Goal: Task Accomplishment & Management: Manage account settings

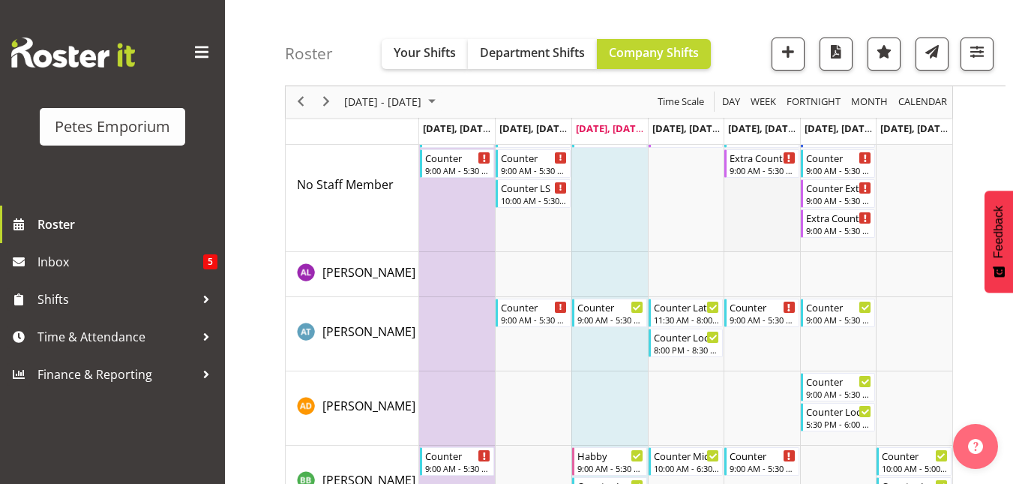
scroll to position [93, 0]
click at [964, 61] on button "button" at bounding box center [977, 53] width 33 height 33
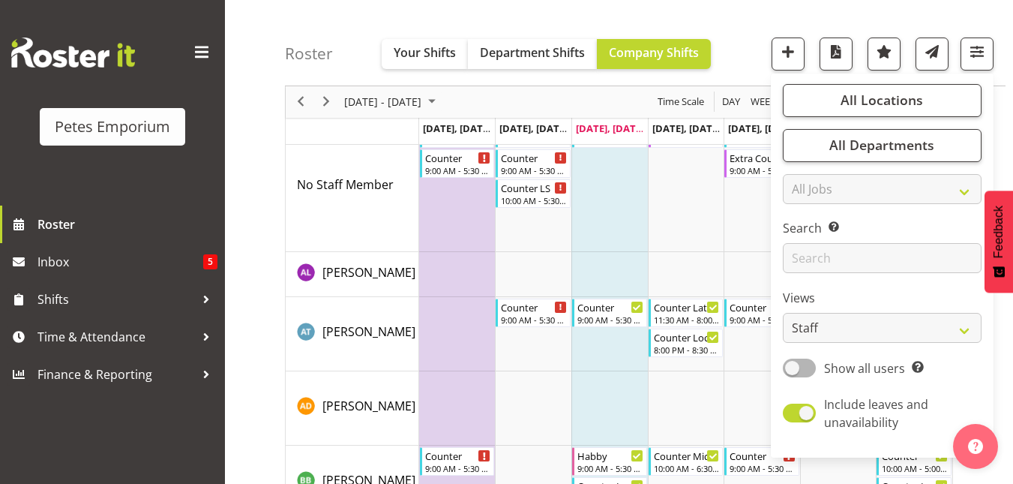
click at [737, 49] on div "Roster Your Shifts Department Shifts Company Shifts All Locations Clear [GEOGRA…" at bounding box center [645, 43] width 721 height 86
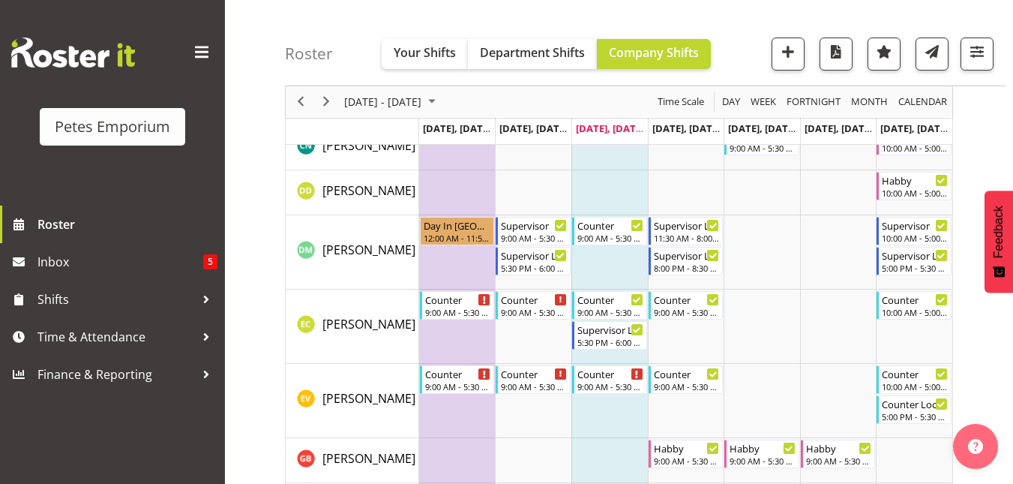
scroll to position [0, 0]
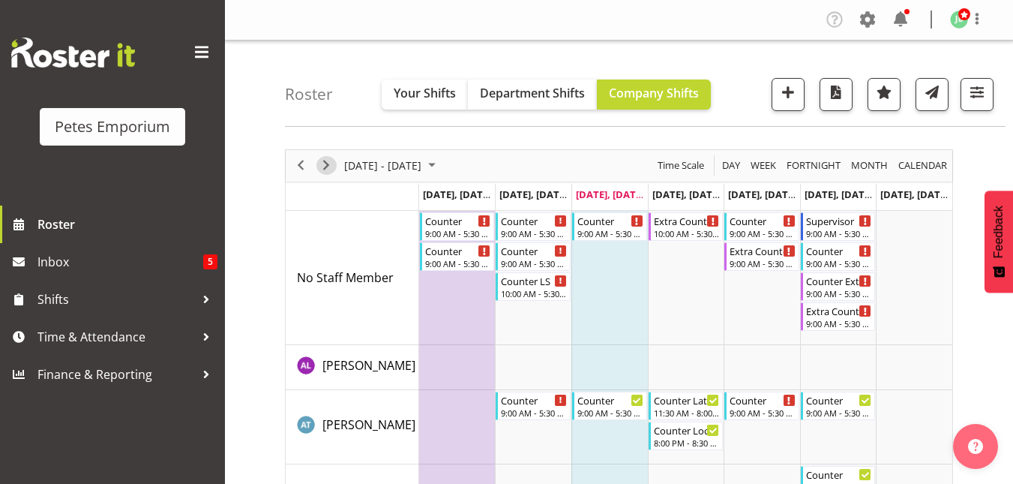
click at [334, 165] on span "Next" at bounding box center [326, 165] width 18 height 19
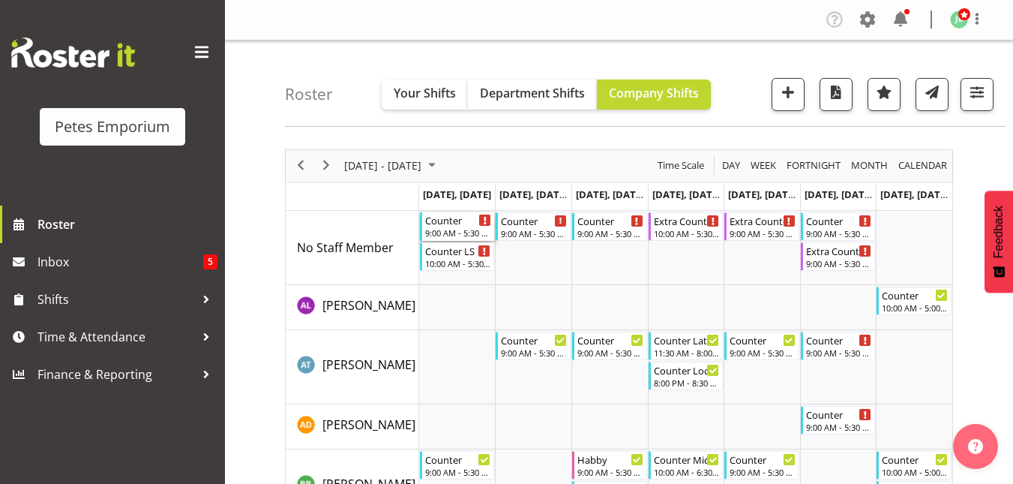
click at [450, 227] on div "Counter 9:00 AM - 5:30 PM" at bounding box center [458, 226] width 67 height 28
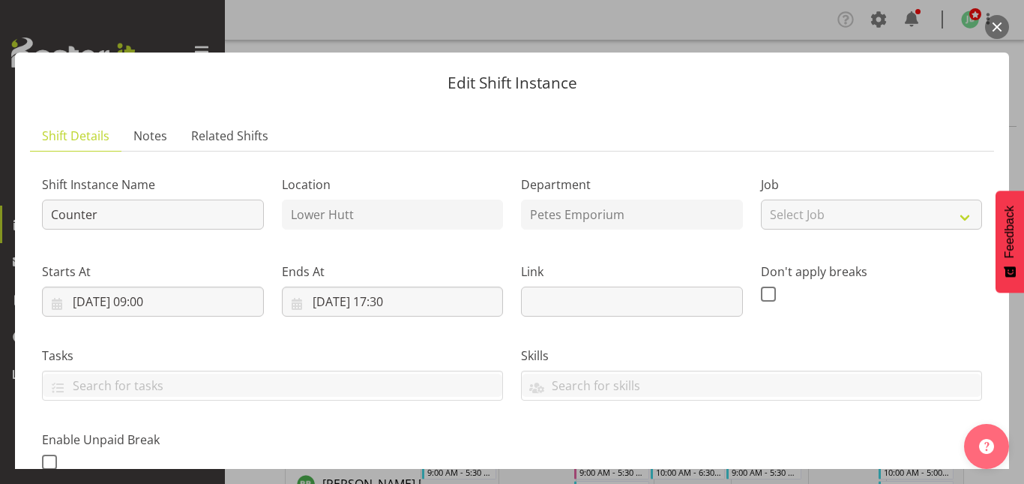
click at [994, 28] on button "button" at bounding box center [997, 27] width 24 height 24
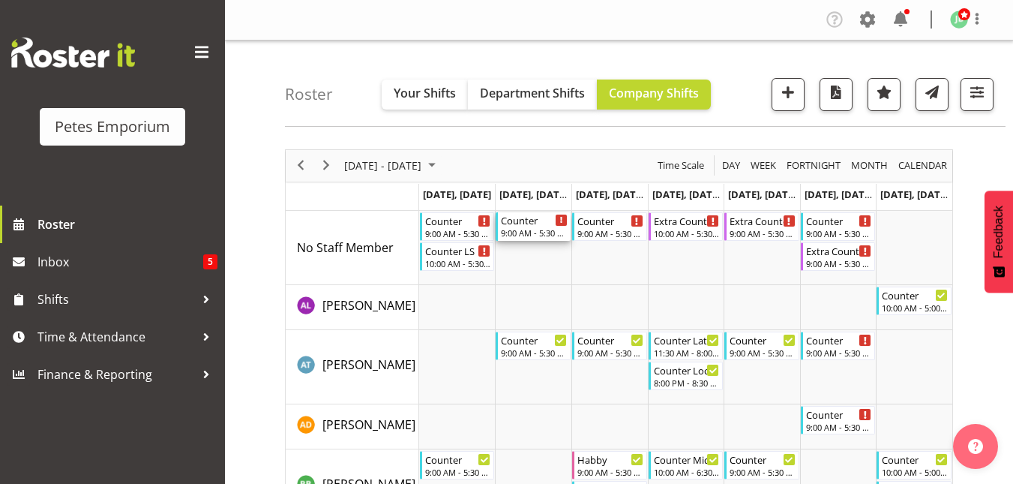
click at [525, 226] on div "Counter" at bounding box center [534, 219] width 67 height 15
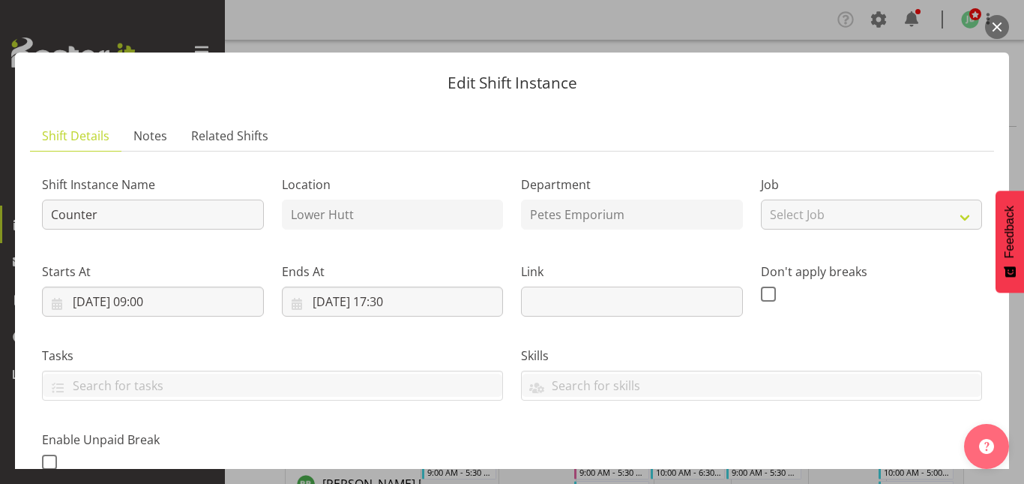
click at [1001, 24] on button "button" at bounding box center [997, 27] width 24 height 24
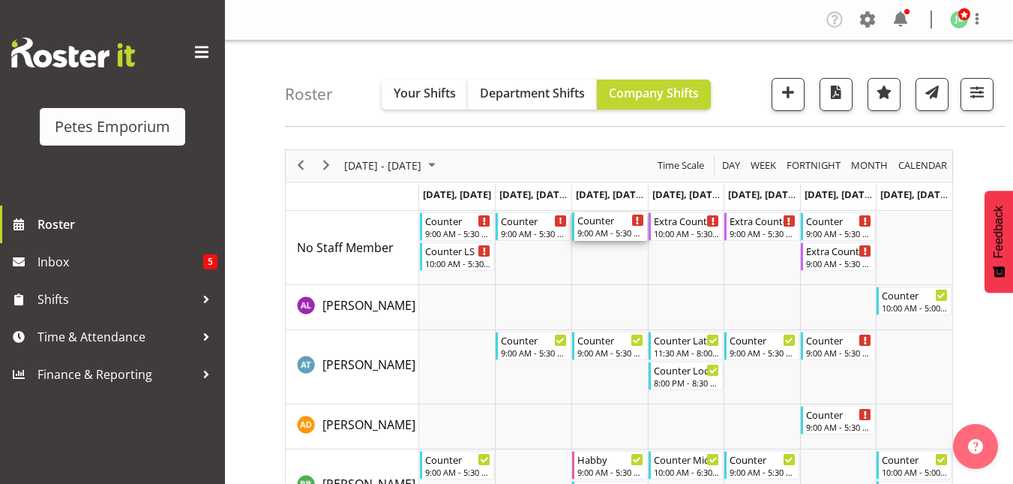
click at [603, 224] on div "Counter" at bounding box center [610, 219] width 67 height 15
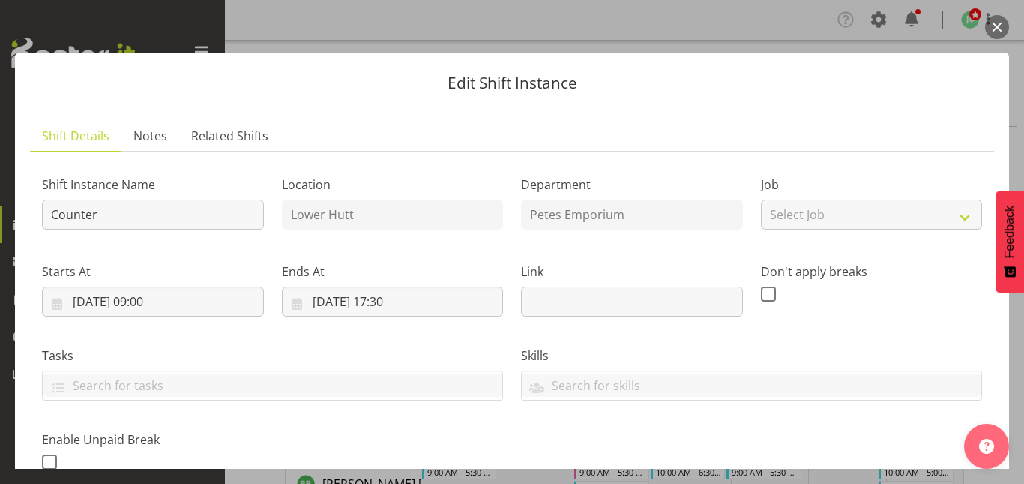
click at [1000, 27] on button "button" at bounding box center [997, 27] width 24 height 24
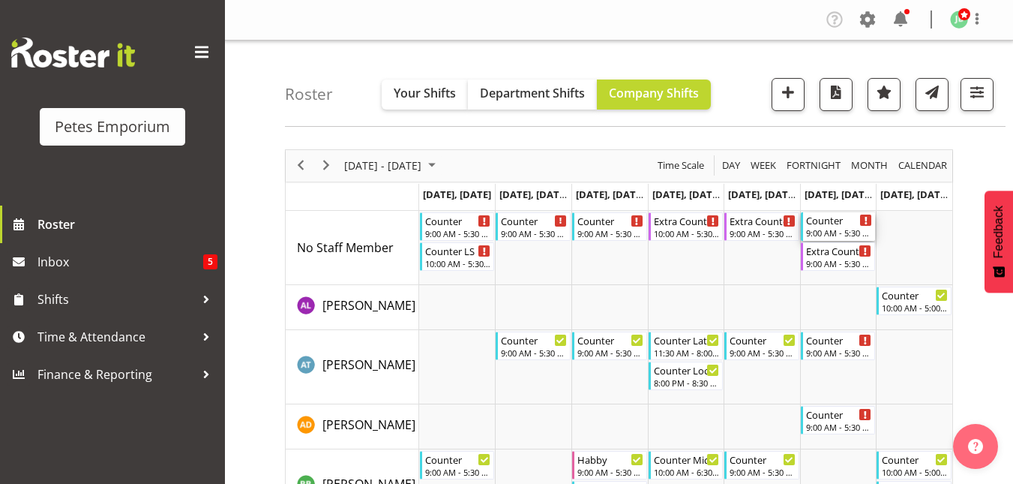
click at [838, 226] on div "Counter" at bounding box center [839, 219] width 67 height 15
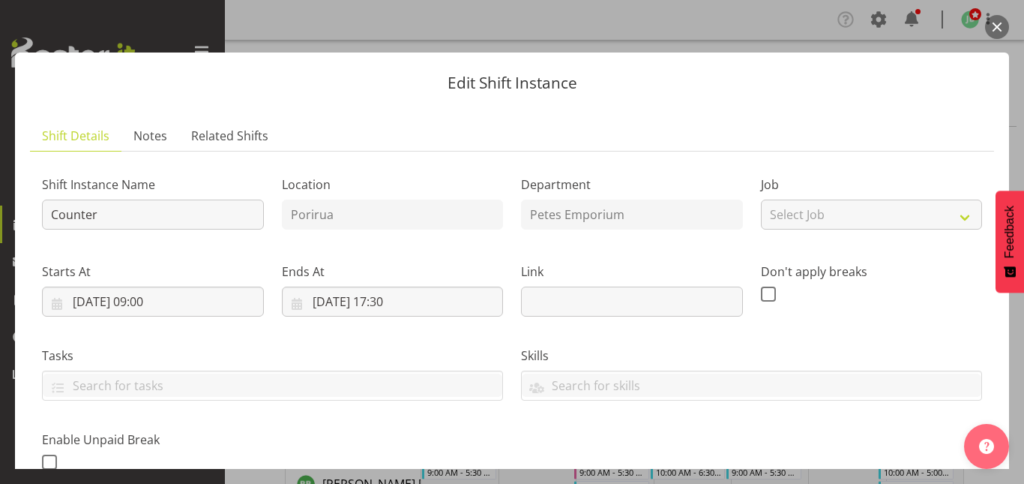
click at [999, 28] on button "button" at bounding box center [997, 27] width 24 height 24
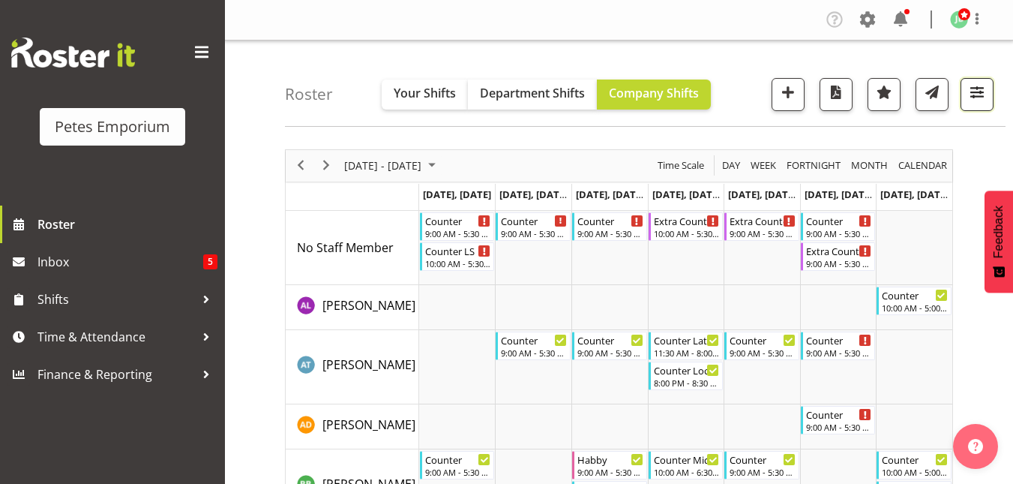
click at [983, 93] on span "button" at bounding box center [976, 91] width 19 height 19
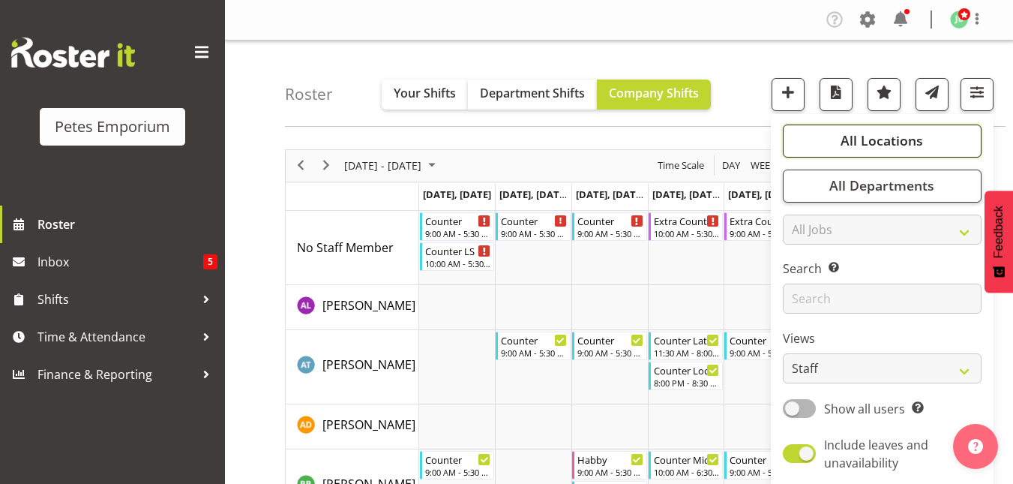
click at [880, 135] on span "All Locations" at bounding box center [882, 140] width 82 height 18
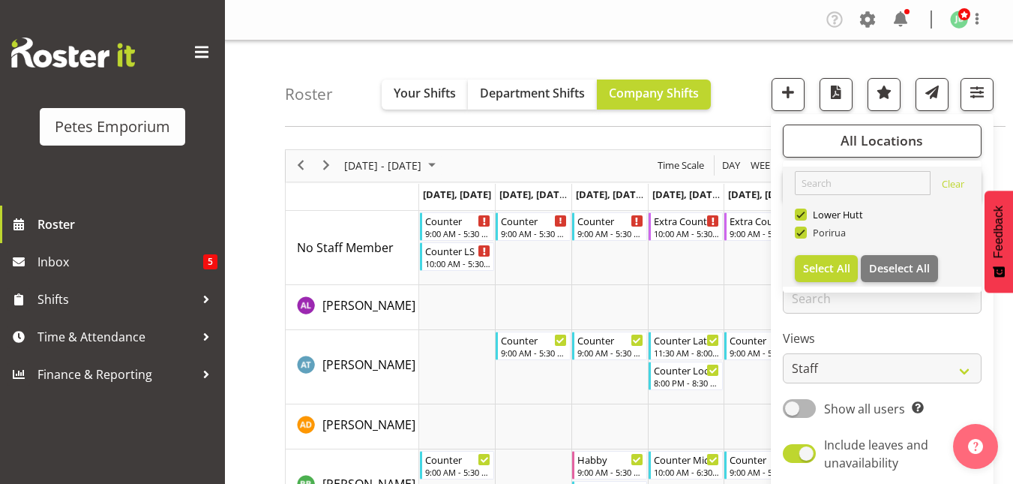
click at [803, 233] on span at bounding box center [801, 232] width 12 height 12
click at [803, 233] on input "Porirua" at bounding box center [800, 232] width 10 height 10
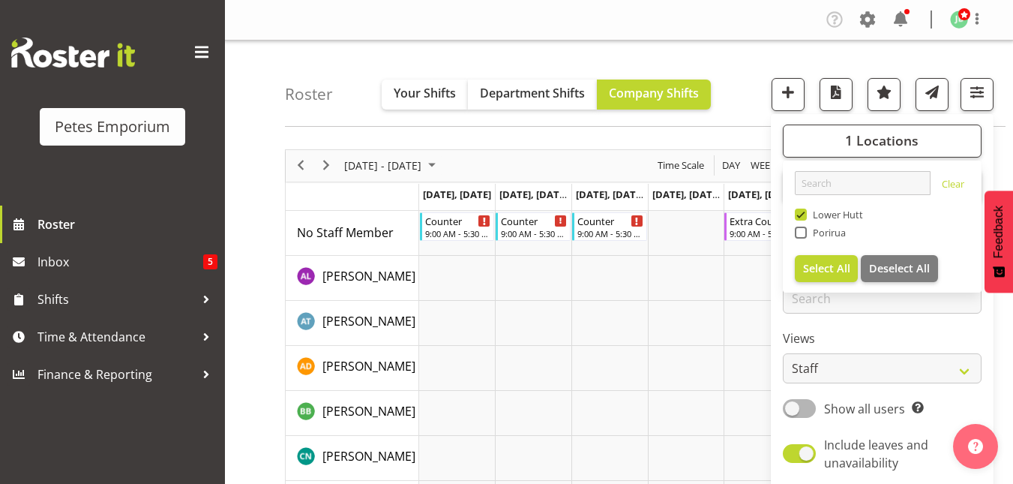
click at [733, 75] on div "Roster Your Shifts Department Shifts Company Shifts 1 Locations Clear [GEOGRAPH…" at bounding box center [645, 83] width 721 height 86
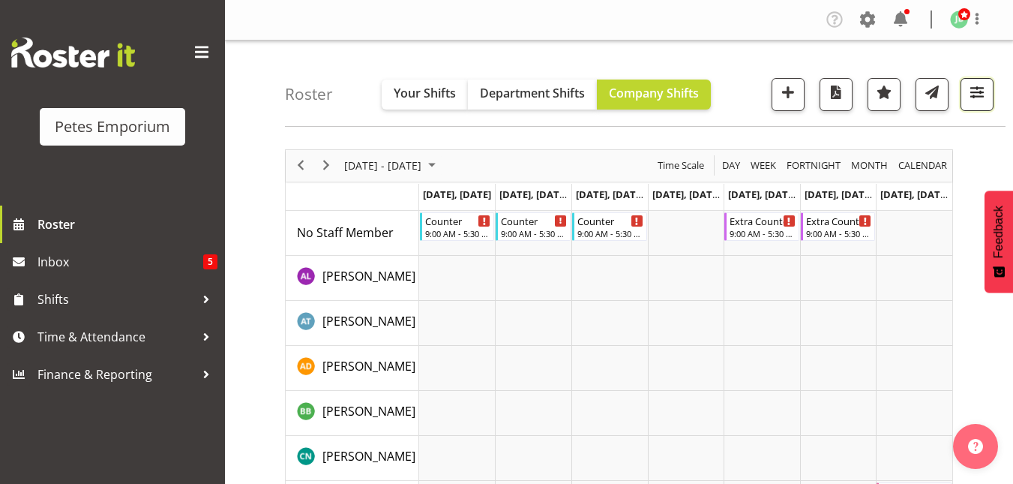
click at [980, 96] on span "button" at bounding box center [976, 91] width 19 height 19
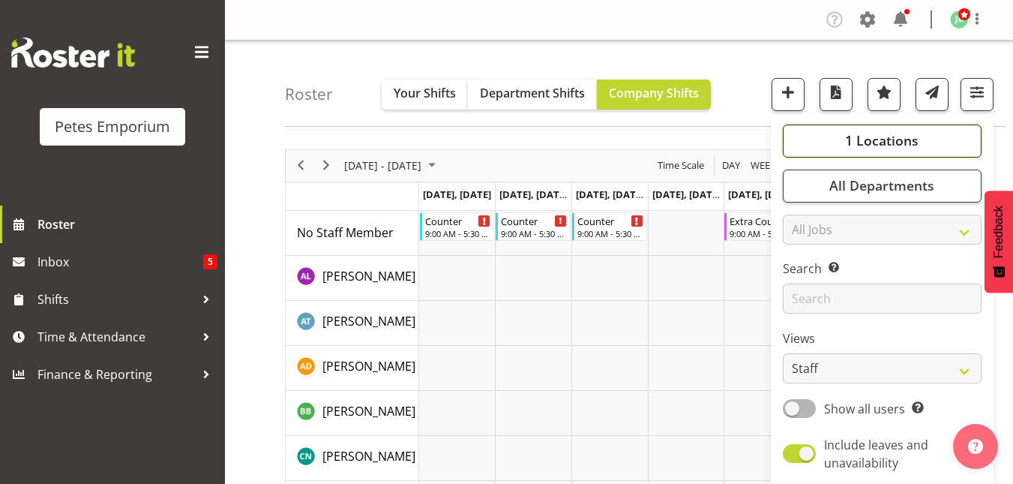
click at [905, 139] on span "1 Locations" at bounding box center [881, 140] width 73 height 18
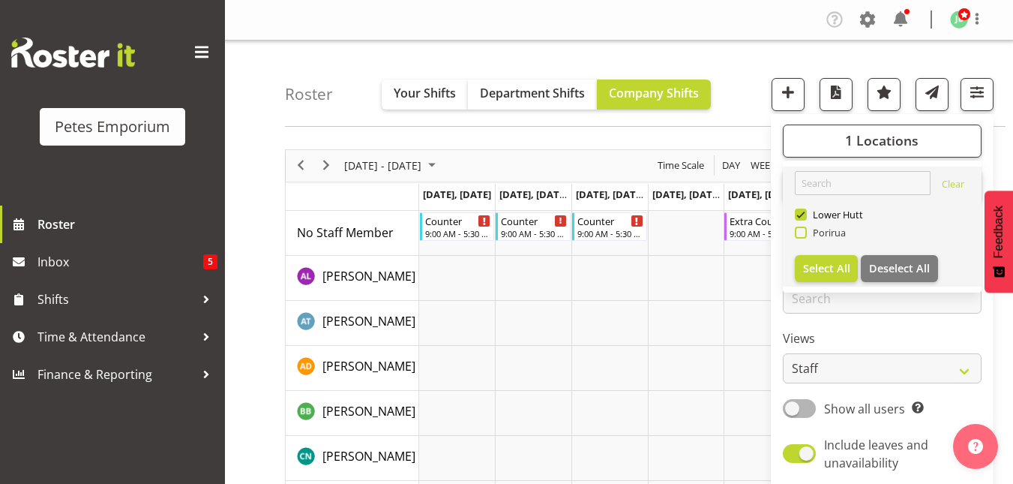
click at [810, 231] on span "Porirua" at bounding box center [827, 232] width 40 height 12
click at [805, 231] on input "Porirua" at bounding box center [800, 232] width 10 height 10
checkbox input "true"
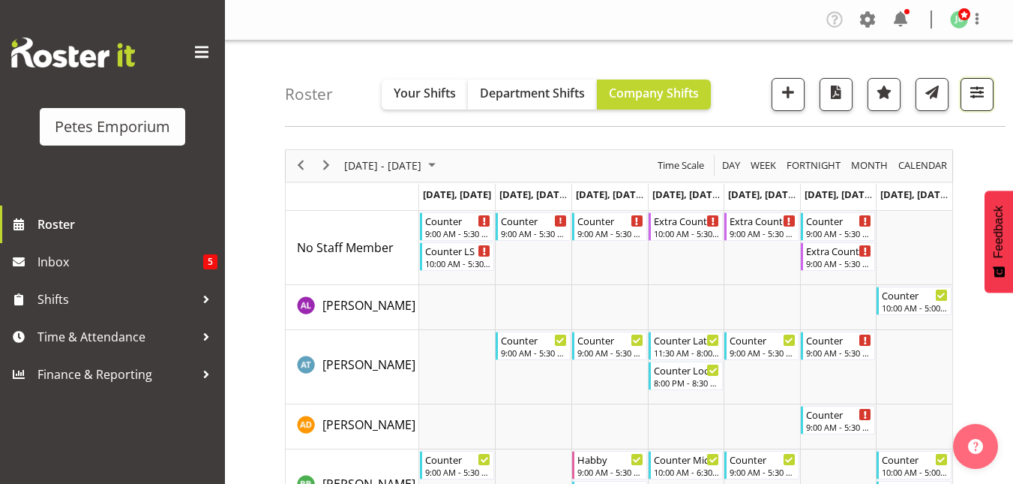
click at [982, 78] on button "button" at bounding box center [977, 94] width 33 height 33
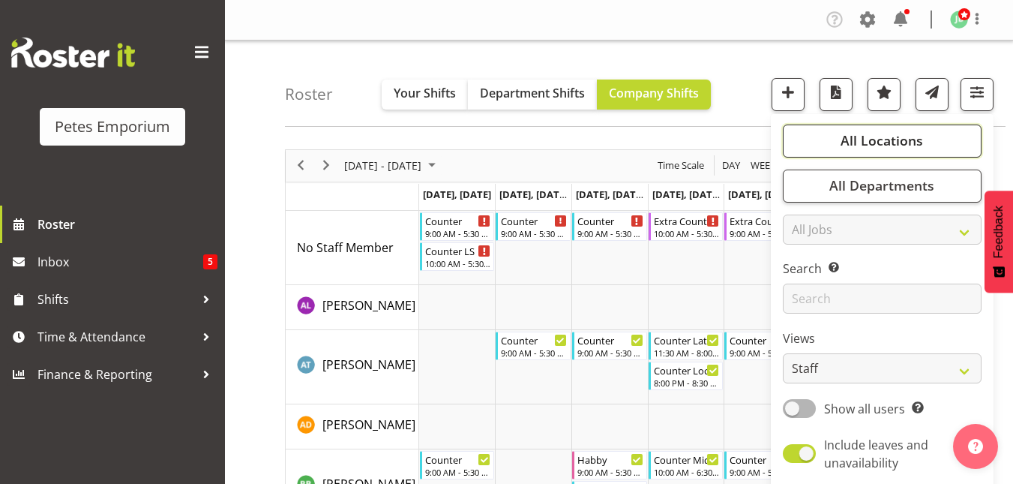
click at [856, 129] on button "All Locations" at bounding box center [882, 140] width 199 height 33
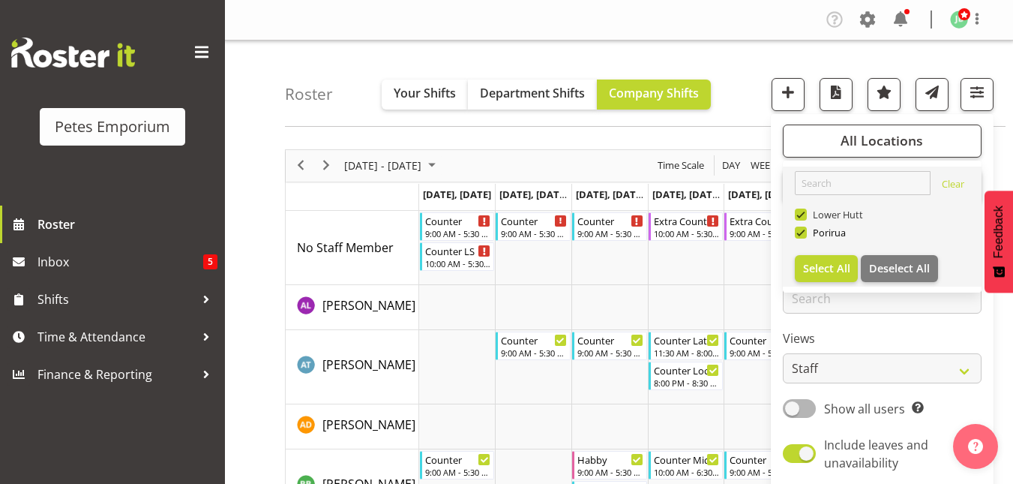
click at [797, 217] on span at bounding box center [801, 214] width 12 height 12
click at [797, 217] on input "Lower Hutt" at bounding box center [800, 214] width 10 height 10
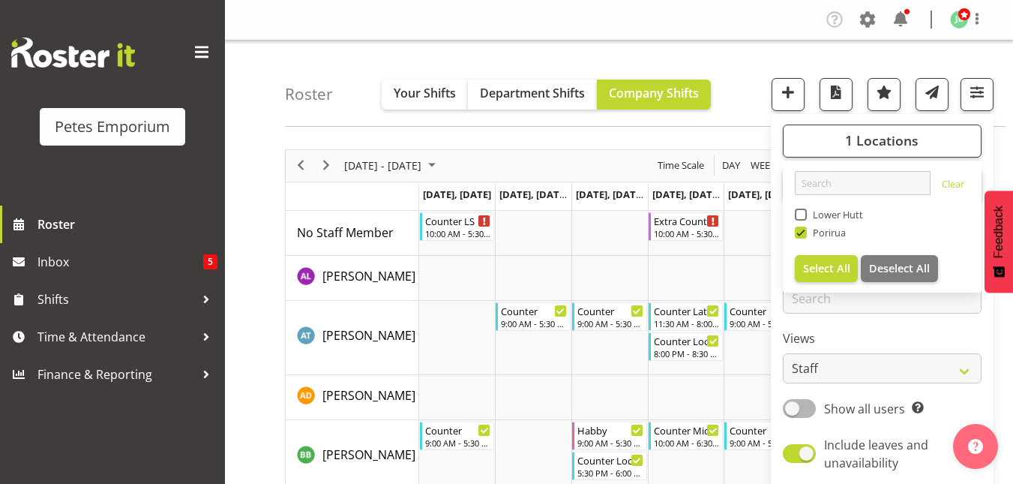
click at [746, 88] on div "Roster Your Shifts Department Shifts Company Shifts 1 Locations Clear [GEOGRAPH…" at bounding box center [645, 83] width 721 height 86
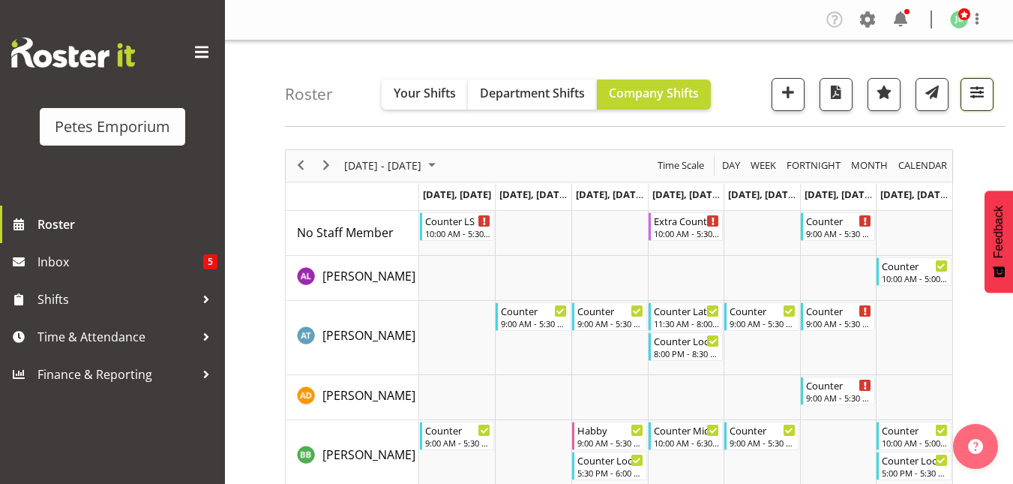
click at [982, 91] on span "button" at bounding box center [976, 91] width 19 height 19
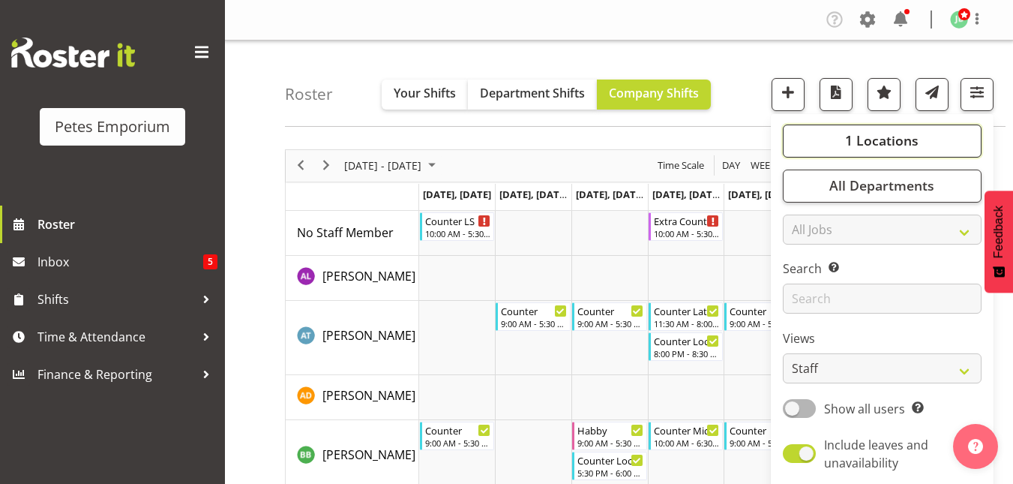
click at [895, 136] on span "1 Locations" at bounding box center [881, 140] width 73 height 18
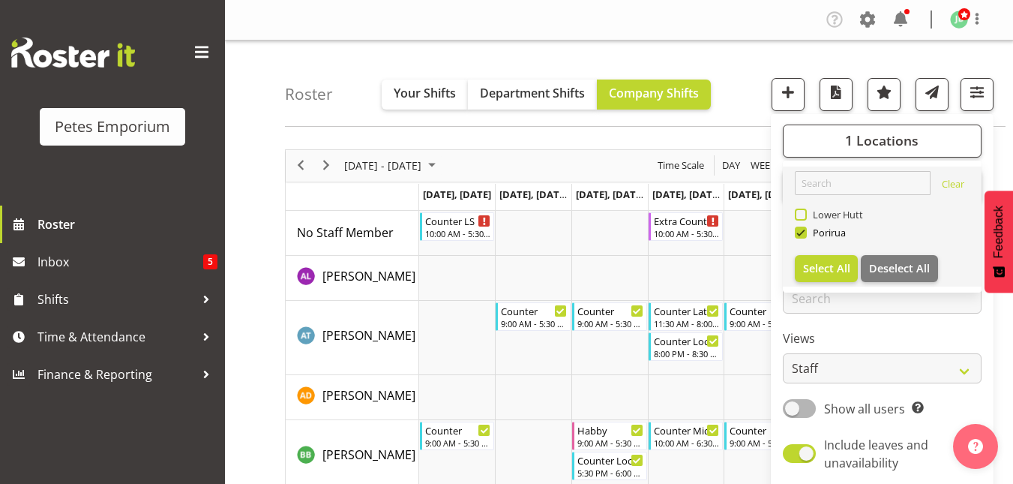
click at [799, 211] on span at bounding box center [801, 214] width 12 height 12
click at [799, 211] on input "Lower Hutt" at bounding box center [800, 214] width 10 height 10
checkbox input "true"
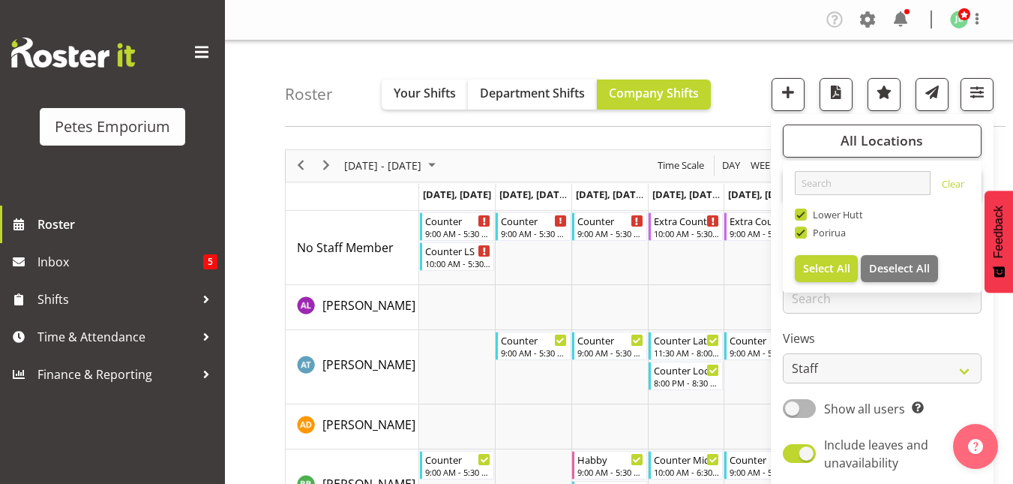
click at [748, 108] on div "Roster Your Shifts Department Shifts Company Shifts All Locations Clear [GEOGRA…" at bounding box center [645, 83] width 721 height 86
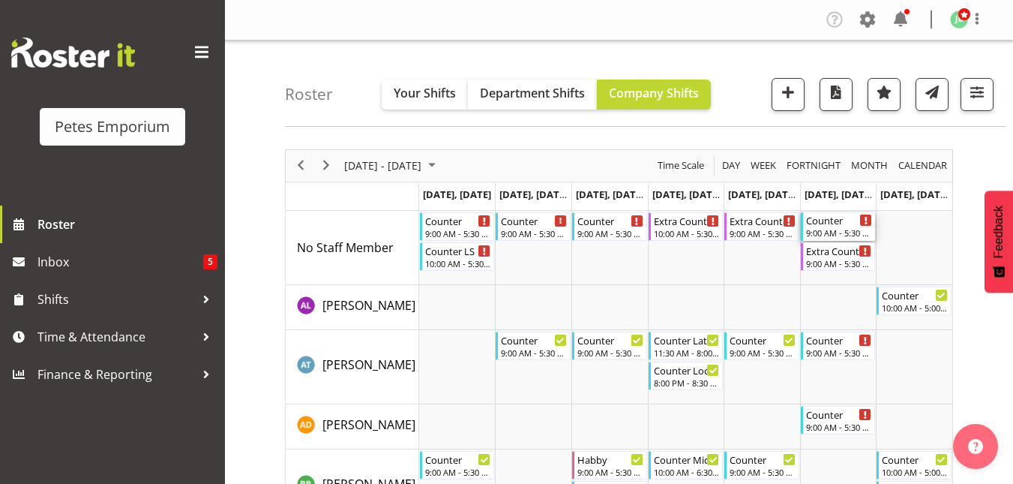
click at [826, 220] on div "Counter" at bounding box center [839, 219] width 67 height 15
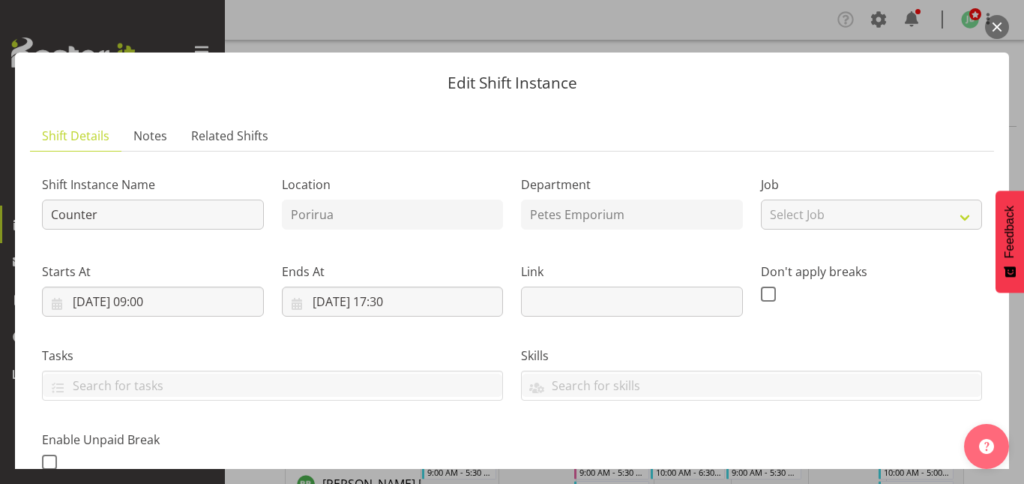
click at [1006, 24] on button "button" at bounding box center [997, 27] width 24 height 24
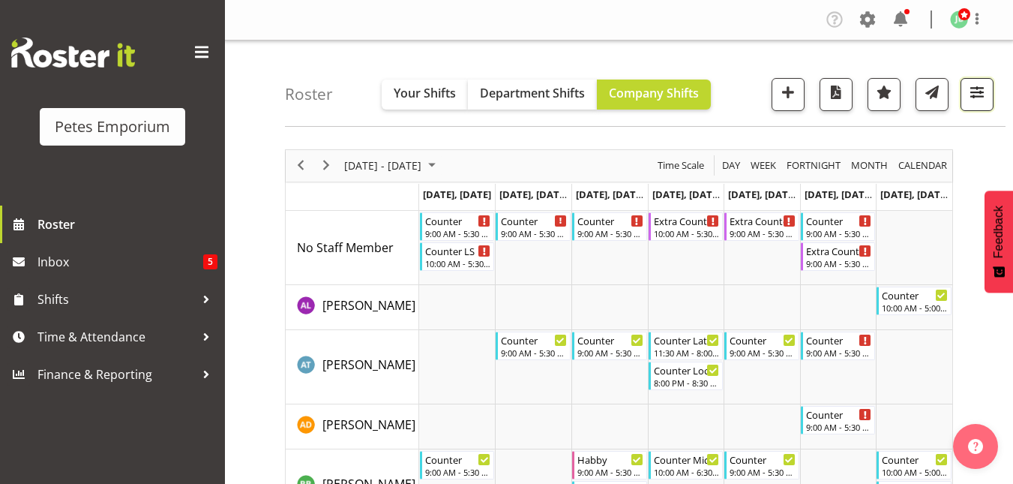
click at [988, 93] on button "button" at bounding box center [977, 94] width 33 height 33
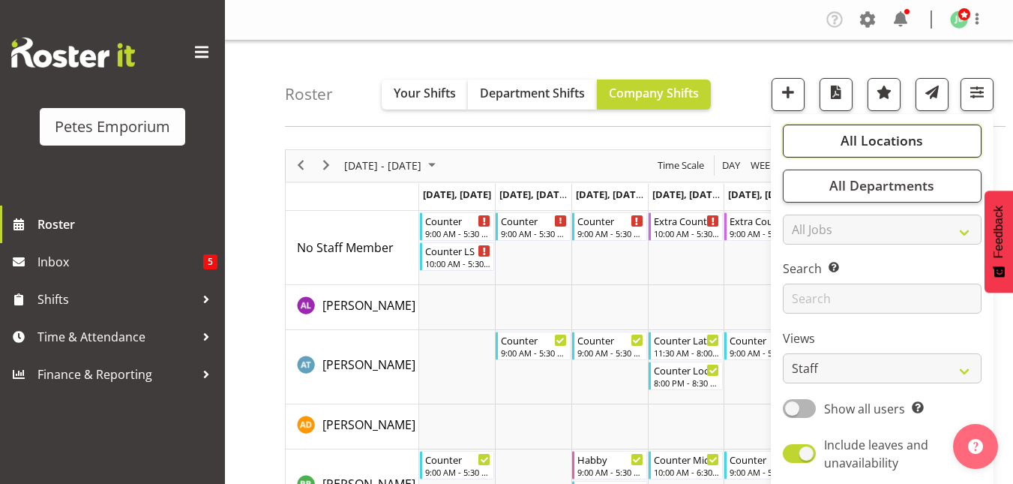
click at [865, 150] on button "All Locations" at bounding box center [882, 140] width 199 height 33
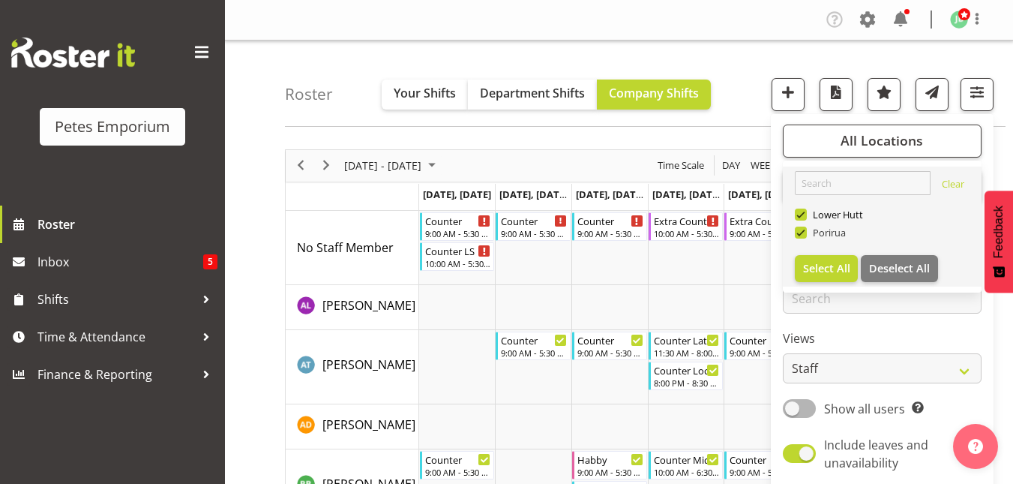
click at [805, 231] on span at bounding box center [801, 232] width 12 height 12
click at [805, 231] on input "Porirua" at bounding box center [800, 232] width 10 height 10
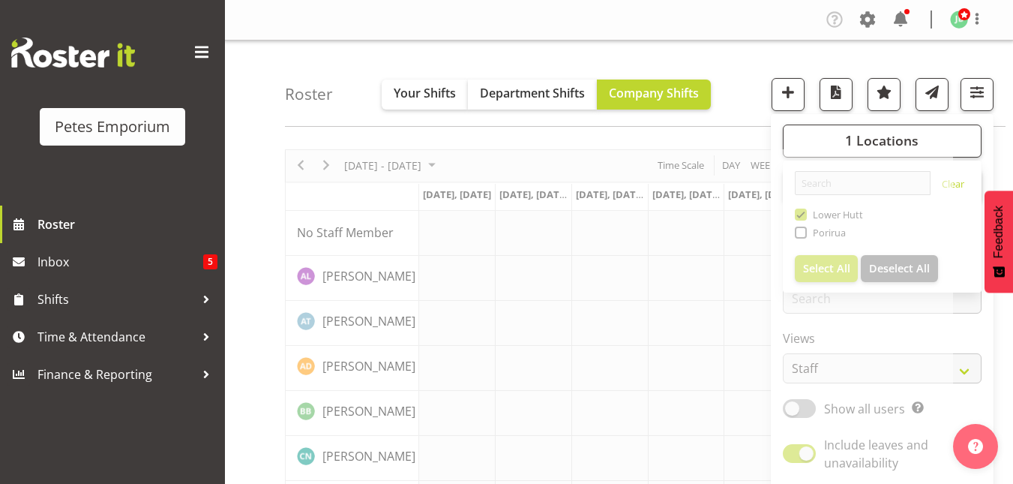
click at [739, 70] on div "Roster Your Shifts Department Shifts Company Shifts 1 Locations Clear [GEOGRAPH…" at bounding box center [645, 83] width 721 height 86
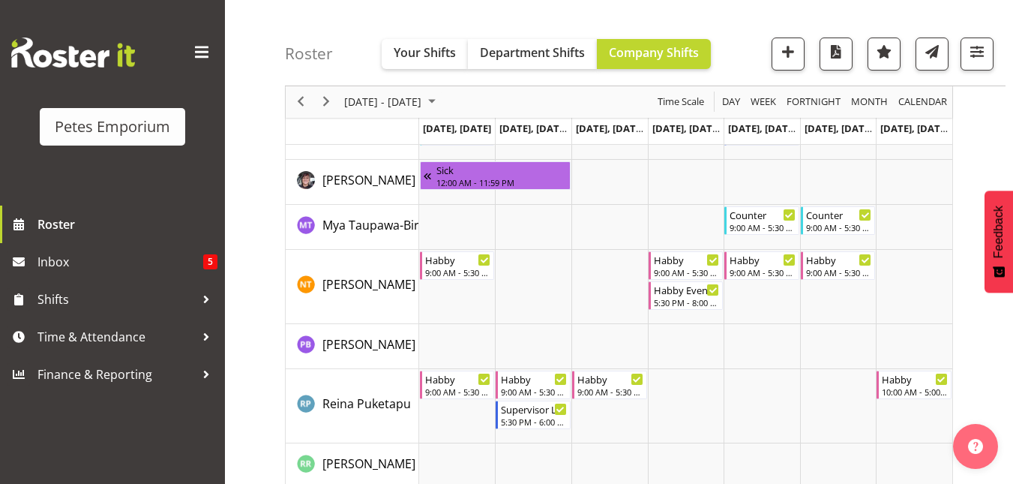
scroll to position [1254, 0]
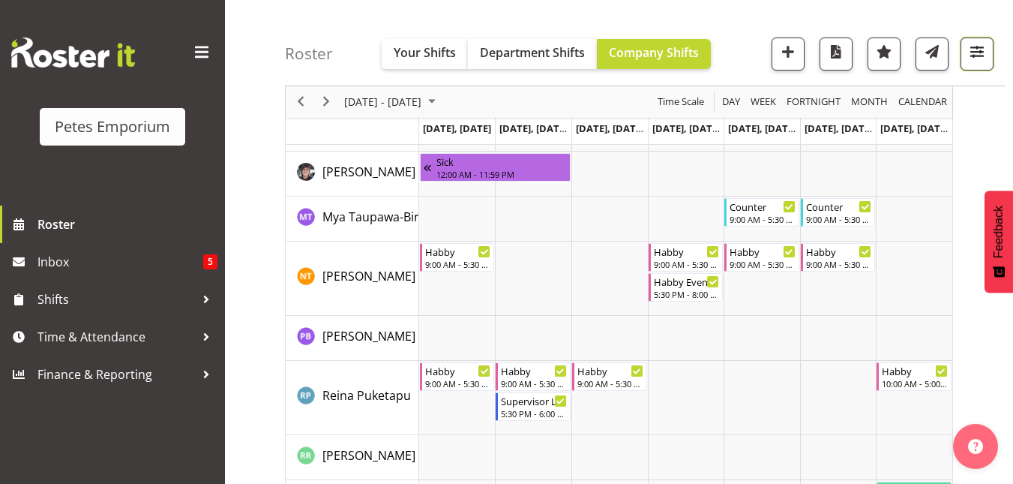
click at [973, 51] on span "button" at bounding box center [976, 51] width 19 height 19
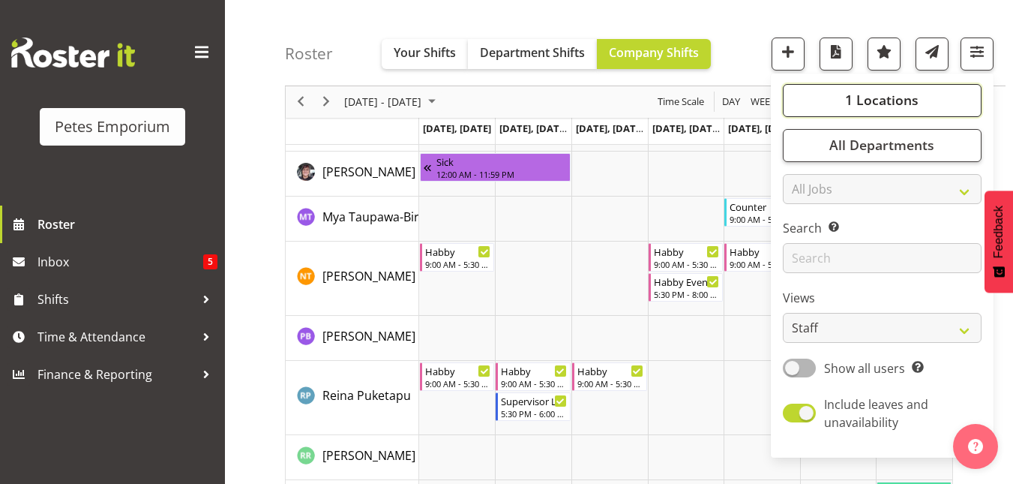
click at [874, 97] on span "1 Locations" at bounding box center [881, 100] width 73 height 18
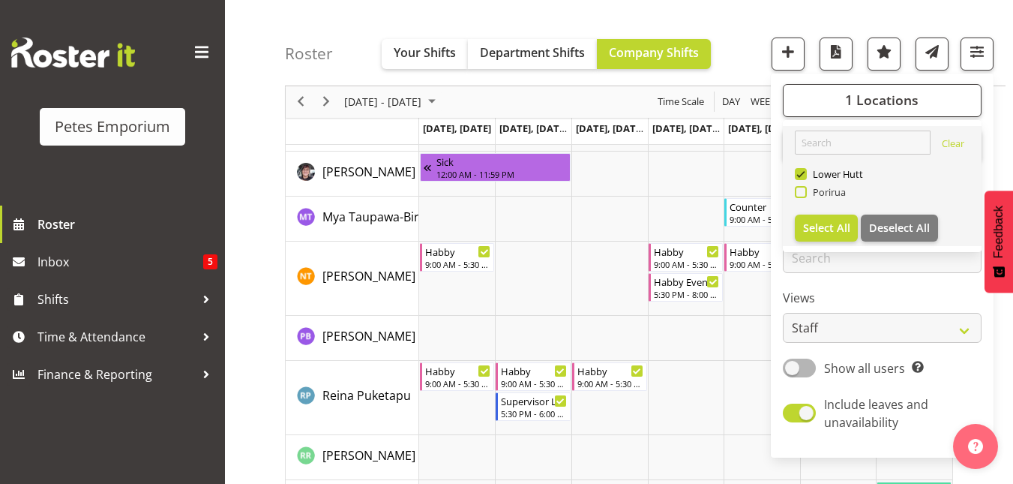
click at [805, 191] on span at bounding box center [801, 192] width 12 height 12
click at [805, 191] on input "Porirua" at bounding box center [800, 192] width 10 height 10
checkbox input "true"
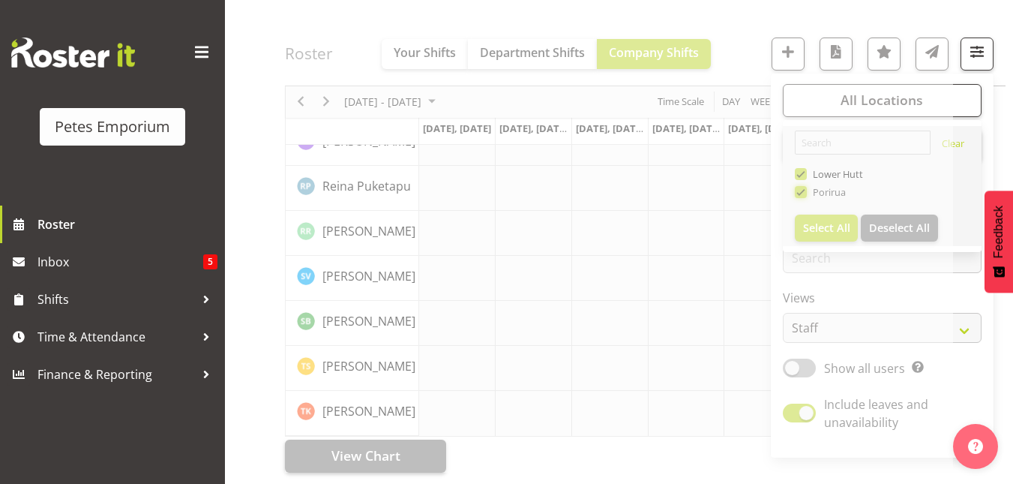
scroll to position [1254, 0]
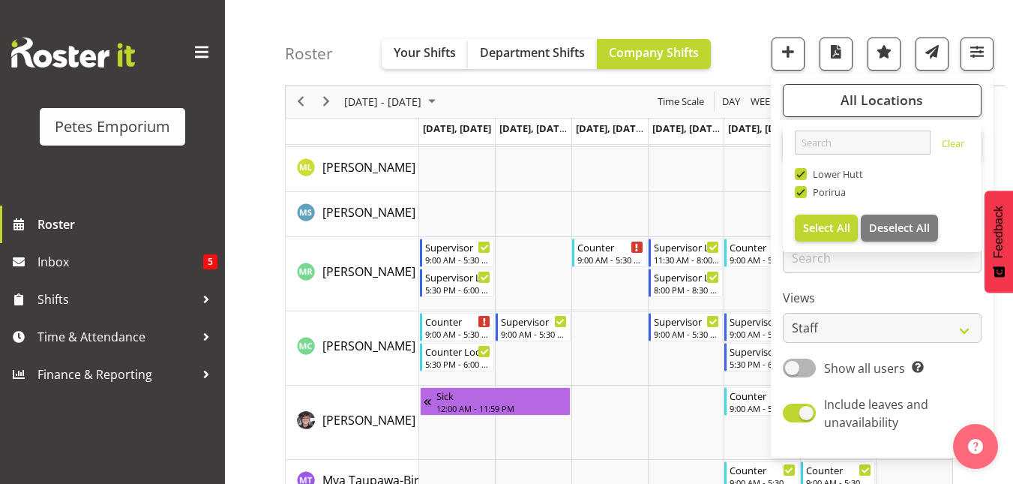
click at [729, 13] on div "Roster Your Shifts Department Shifts Company Shifts All Locations Clear [GEOGRA…" at bounding box center [645, 43] width 721 height 86
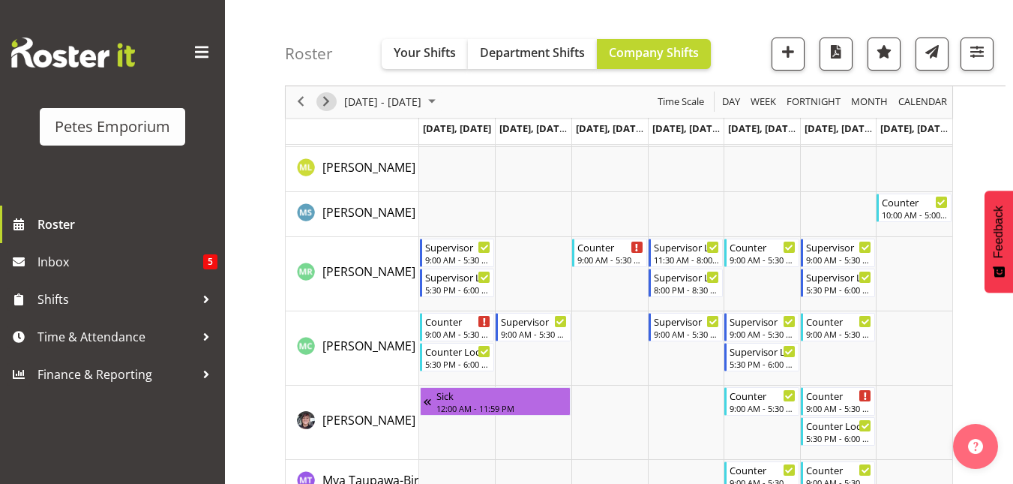
click at [322, 106] on span "Next" at bounding box center [326, 102] width 18 height 19
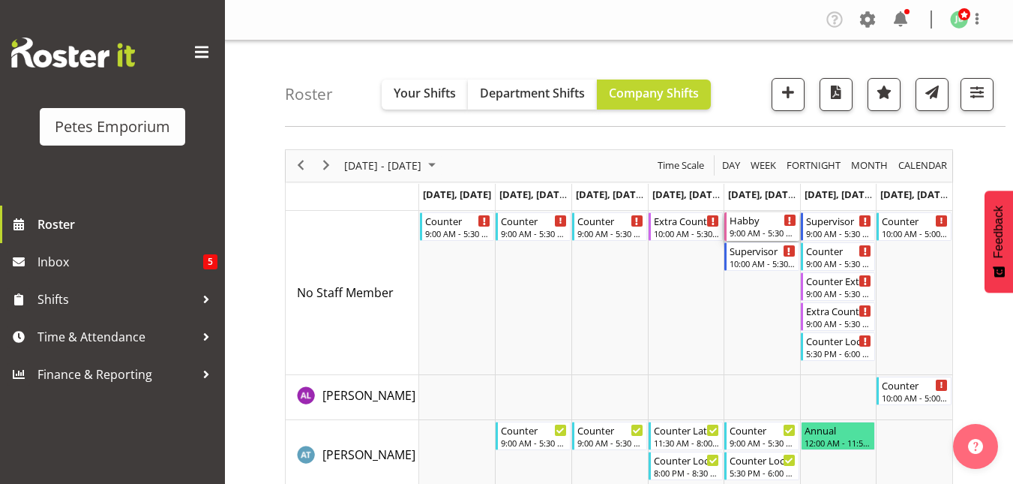
click at [744, 226] on div "Habby" at bounding box center [763, 219] width 67 height 15
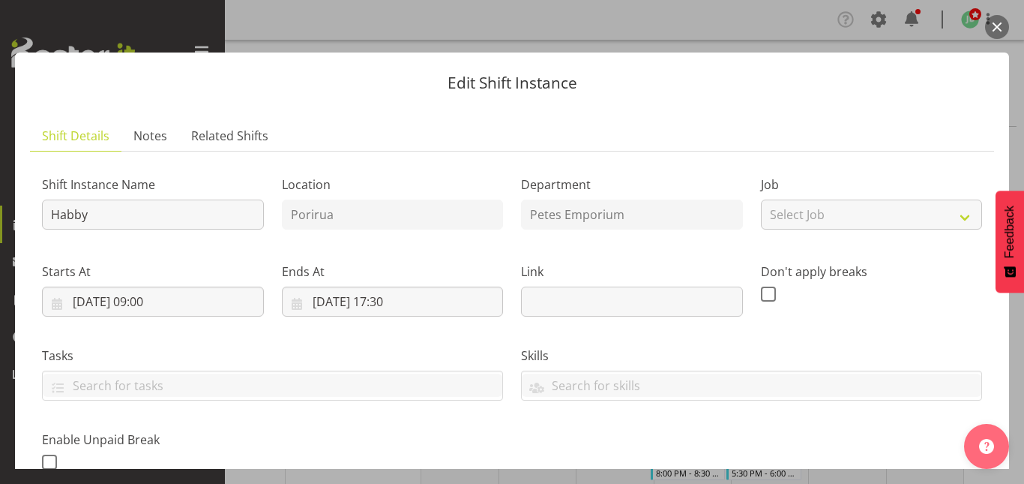
click at [1008, 28] on button "button" at bounding box center [997, 27] width 24 height 24
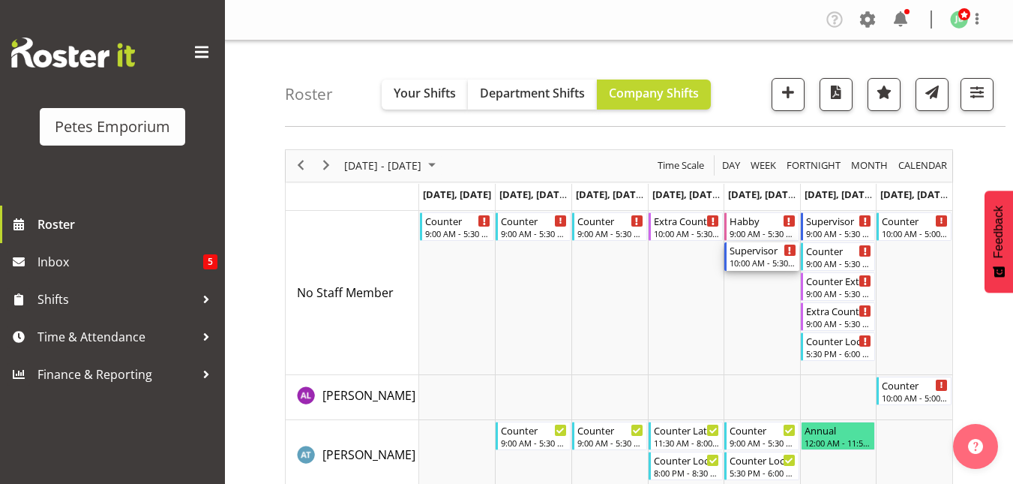
click at [742, 257] on div "Supervisor 10:00 AM - 5:30 PM" at bounding box center [763, 256] width 67 height 28
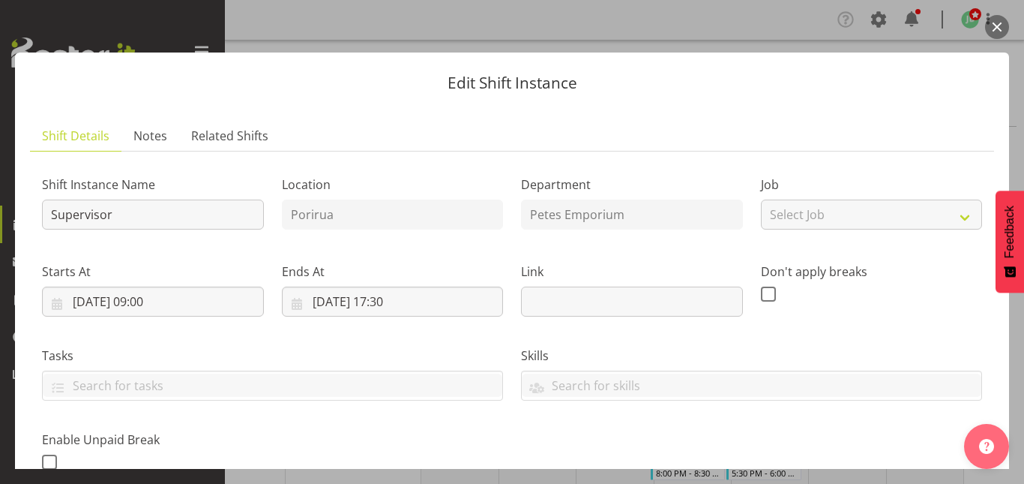
click at [997, 25] on button "button" at bounding box center [997, 27] width 24 height 24
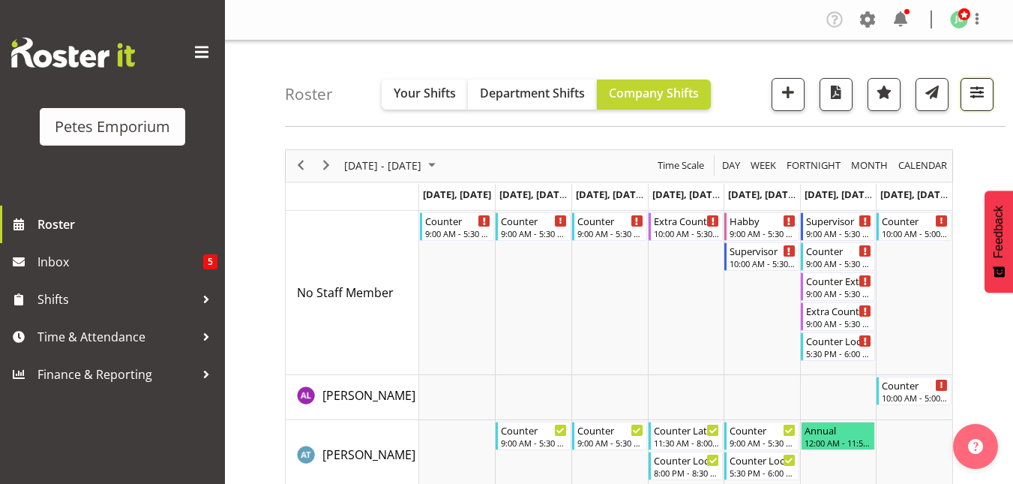
click at [984, 79] on button "button" at bounding box center [977, 94] width 33 height 33
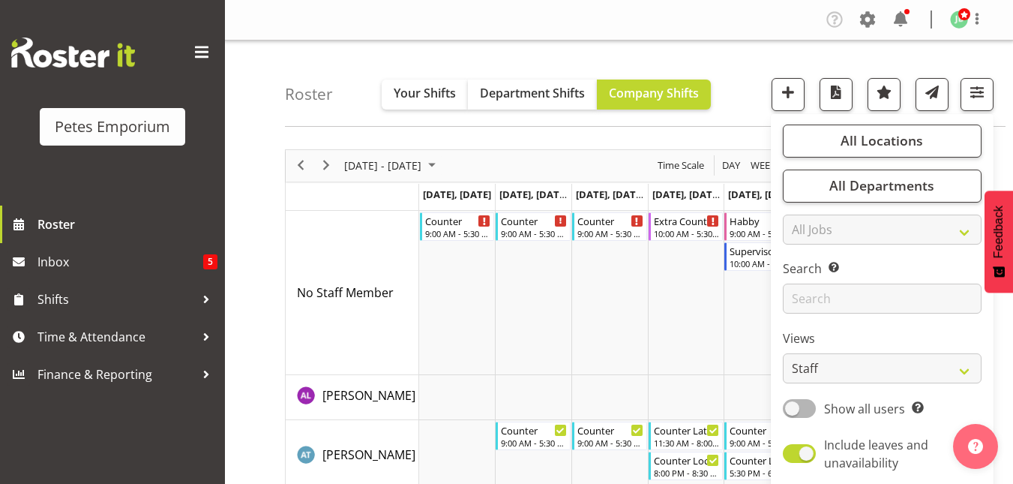
click at [742, 72] on div "Roster Your Shifts Department Shifts Company Shifts All Locations Clear [GEOGRA…" at bounding box center [645, 83] width 721 height 86
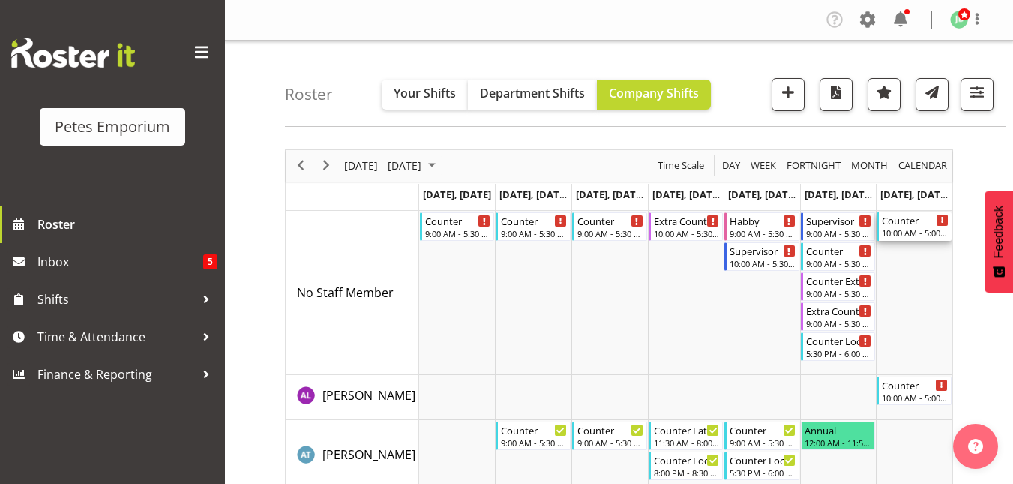
click at [899, 237] on div "10:00 AM - 5:00 PM" at bounding box center [915, 232] width 67 height 12
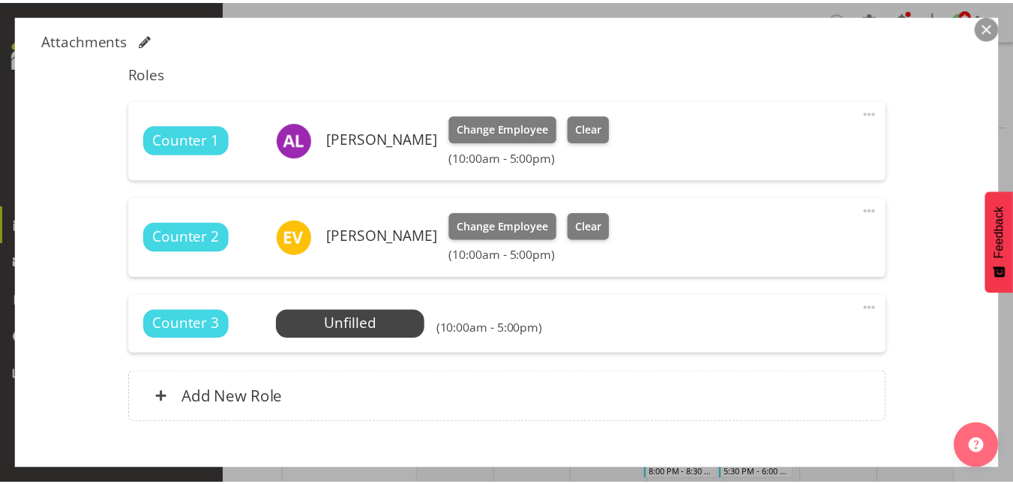
scroll to position [461, 0]
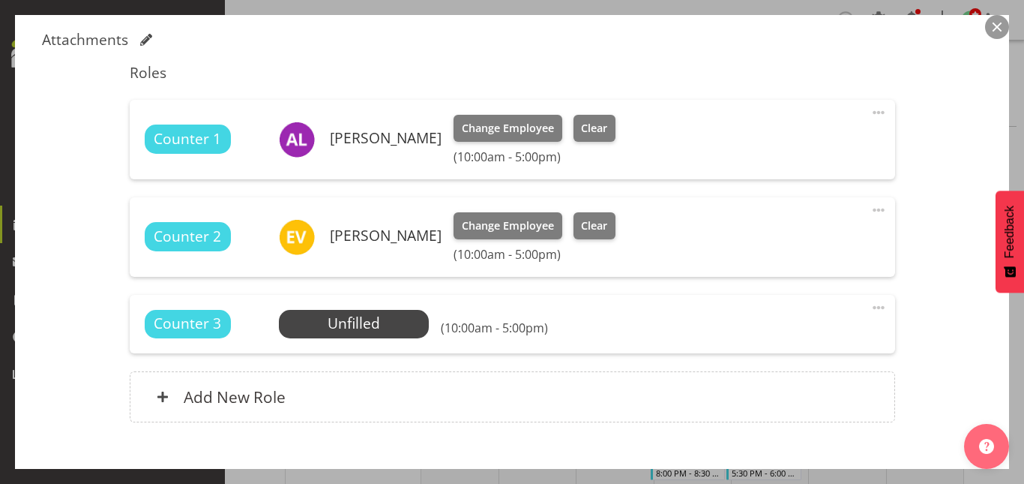
click at [1000, 36] on button "button" at bounding box center [997, 27] width 24 height 24
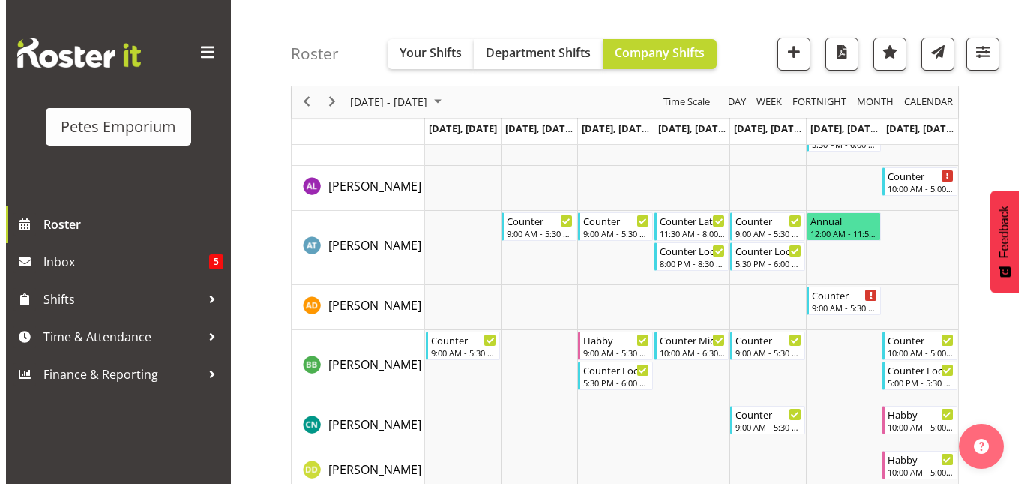
scroll to position [0, 0]
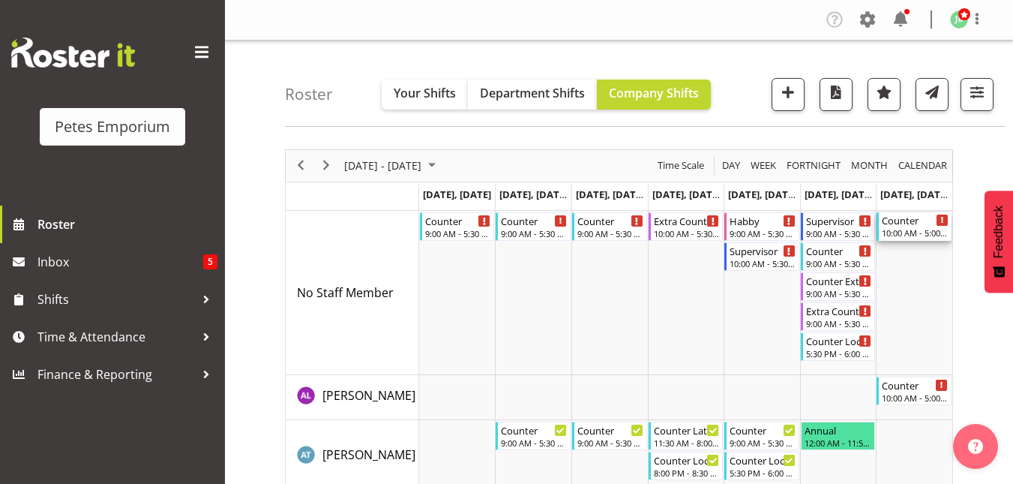
click at [909, 227] on div "Counter 10:00 AM - 5:00 PM" at bounding box center [915, 226] width 67 height 28
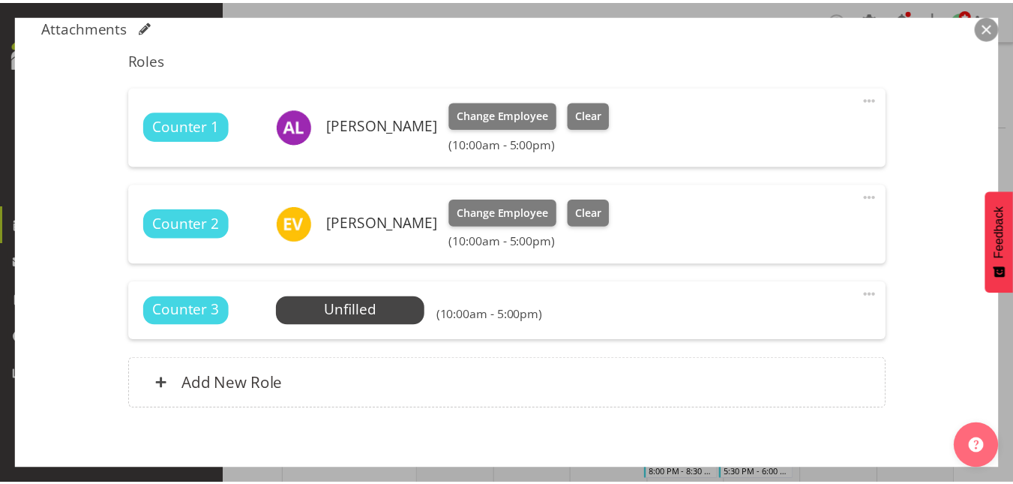
scroll to position [478, 0]
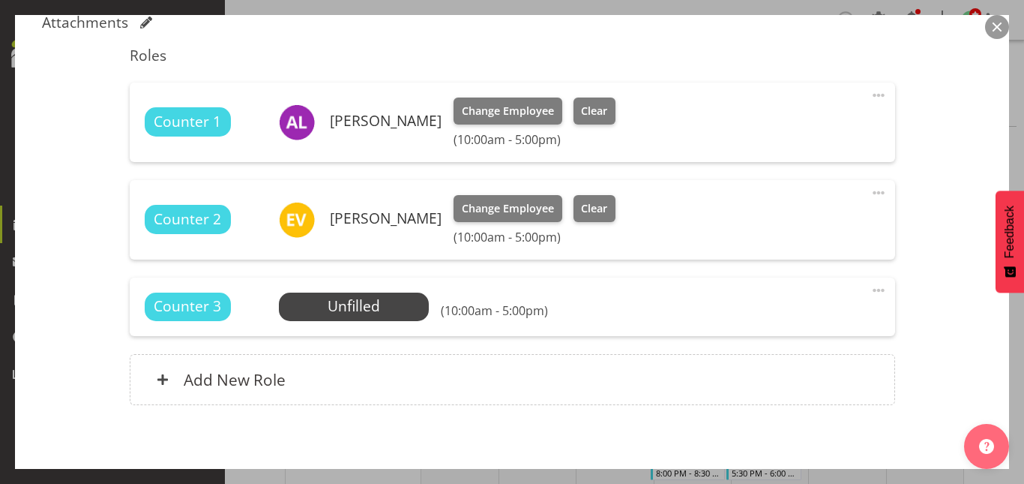
click at [993, 34] on button "button" at bounding box center [997, 27] width 24 height 24
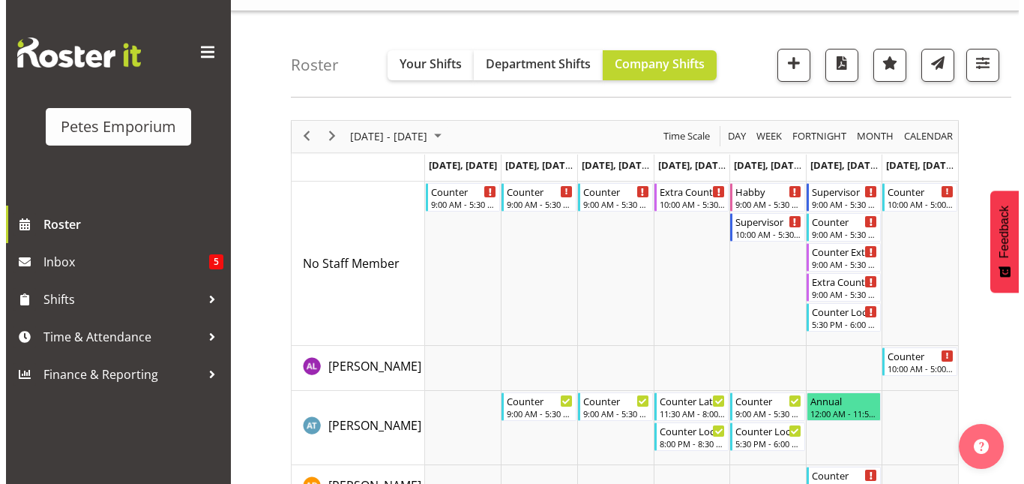
scroll to position [28, 0]
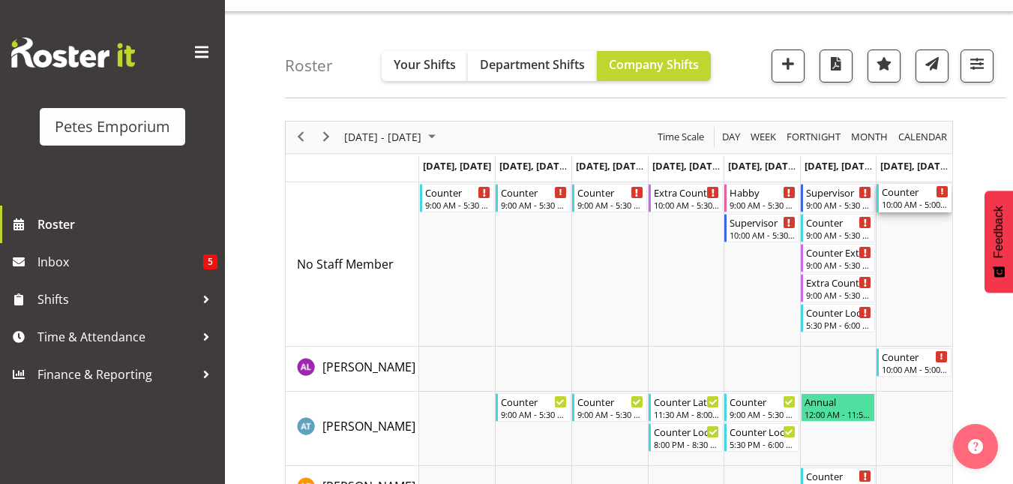
click at [911, 193] on div "Counter" at bounding box center [915, 191] width 67 height 15
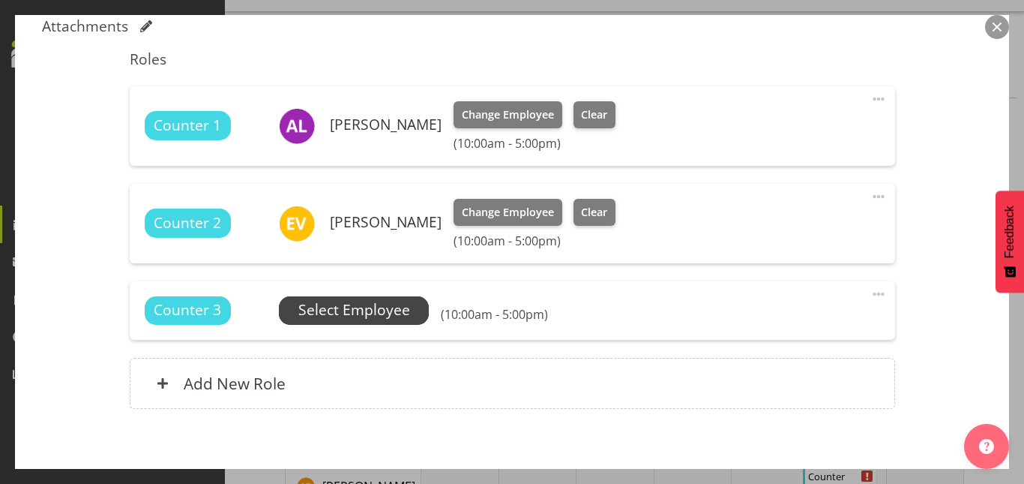
scroll to position [475, 0]
click at [349, 320] on span "Select Employee" at bounding box center [354, 309] width 112 height 22
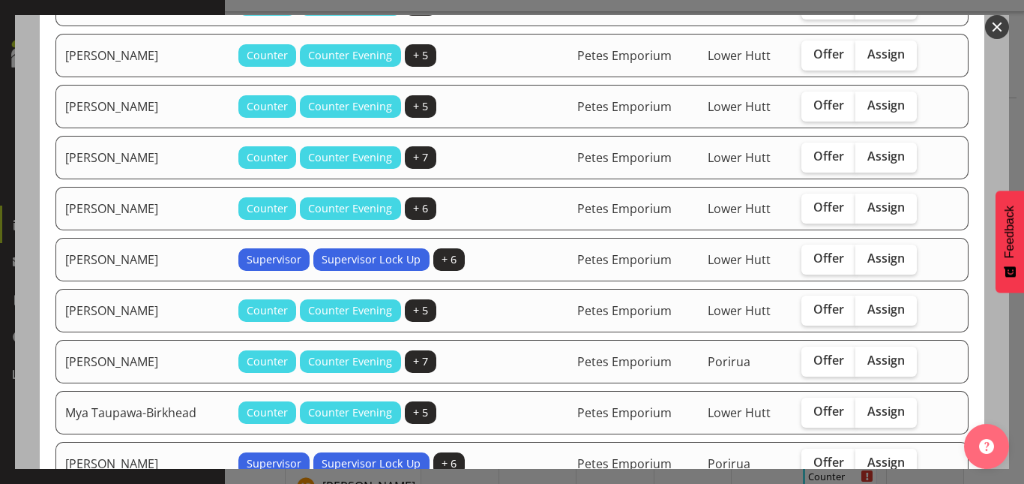
scroll to position [390, 0]
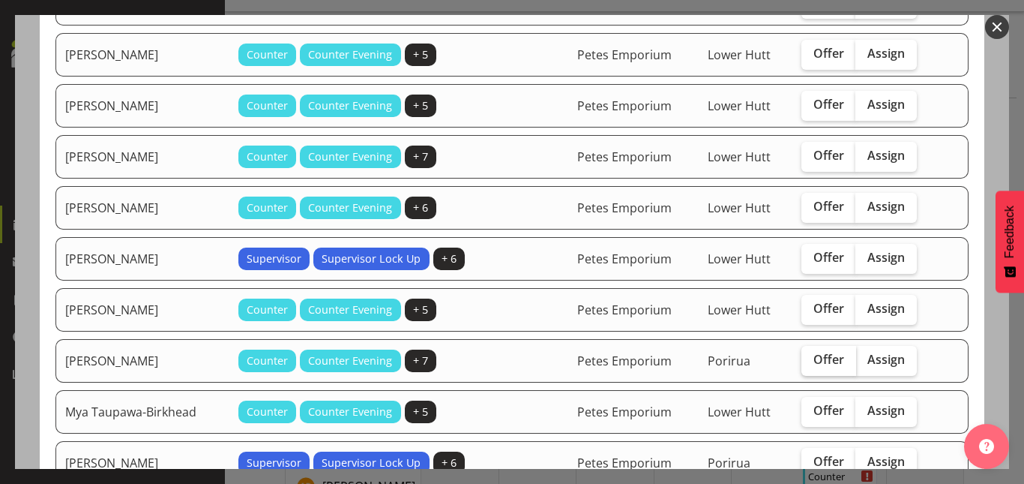
click at [817, 358] on span "Offer" at bounding box center [829, 359] width 31 height 15
click at [811, 358] on input "Offer" at bounding box center [807, 360] width 10 height 10
checkbox input "true"
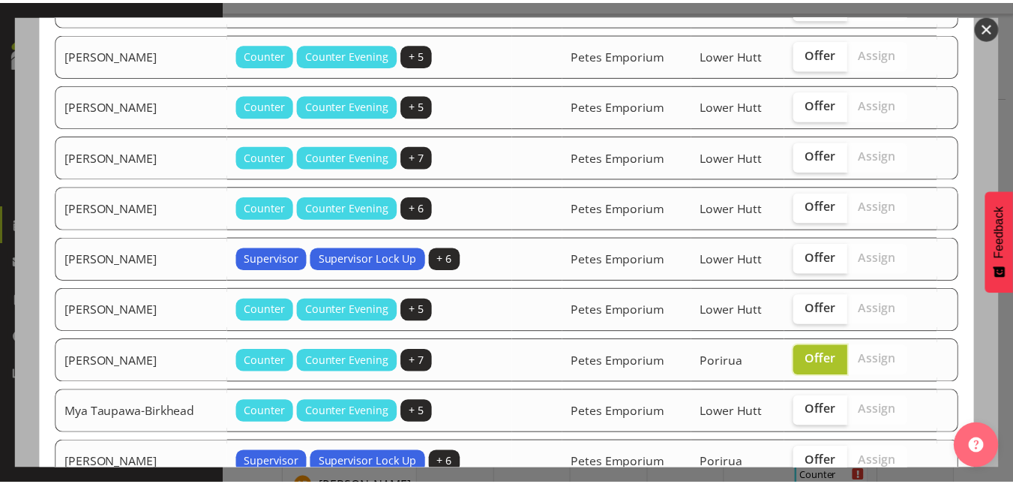
scroll to position [652, 0]
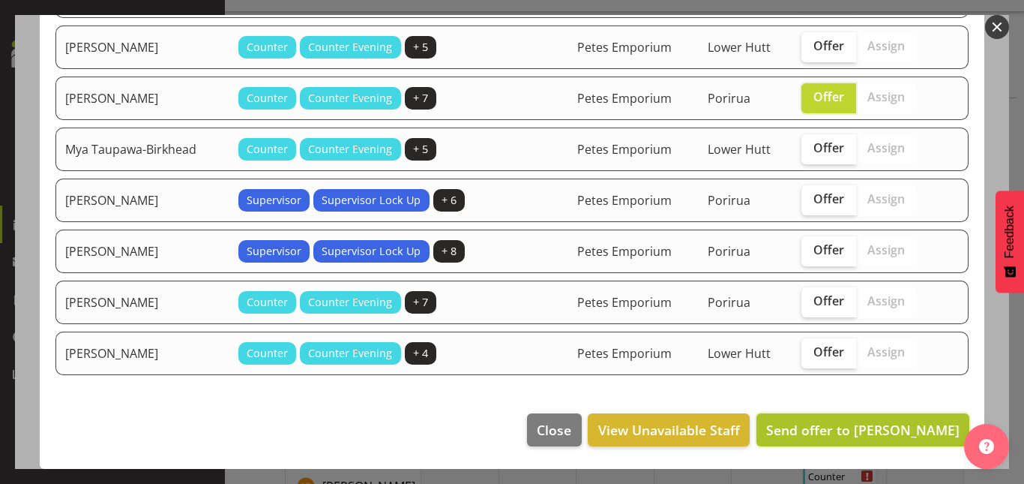
click at [857, 436] on span "Send offer to [PERSON_NAME]" at bounding box center [862, 430] width 193 height 18
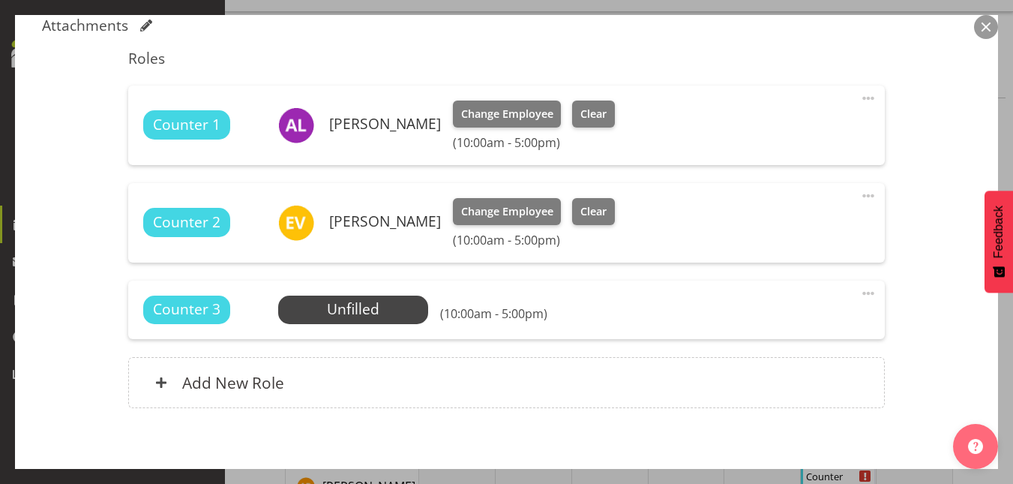
click at [979, 33] on button "button" at bounding box center [986, 27] width 24 height 24
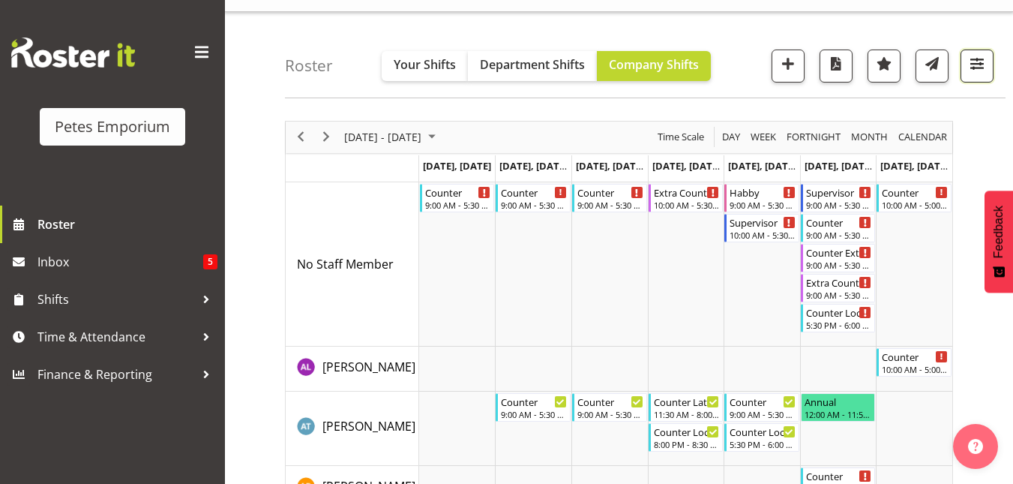
click at [979, 67] on span "button" at bounding box center [976, 63] width 19 height 19
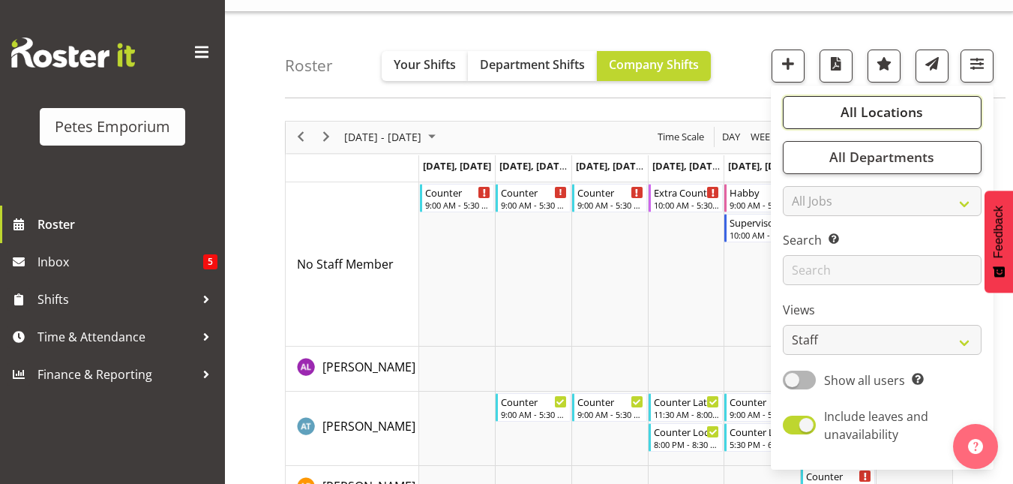
click at [886, 109] on span "All Locations" at bounding box center [882, 112] width 82 height 18
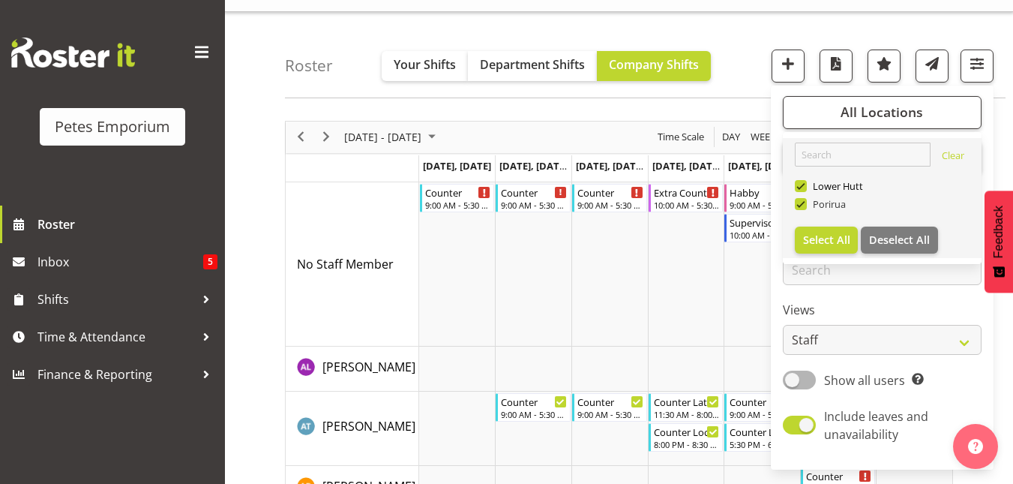
click at [798, 205] on span at bounding box center [801, 204] width 12 height 12
click at [798, 205] on input "Porirua" at bounding box center [800, 204] width 10 height 10
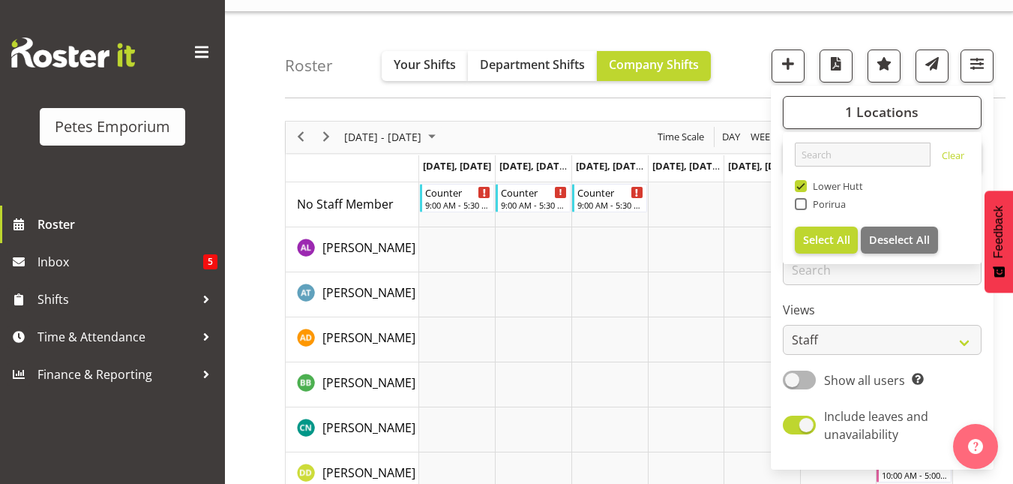
click at [728, 42] on div "Roster Your Shifts Department Shifts Company Shifts 1 Locations Clear [GEOGRAPH…" at bounding box center [645, 55] width 721 height 86
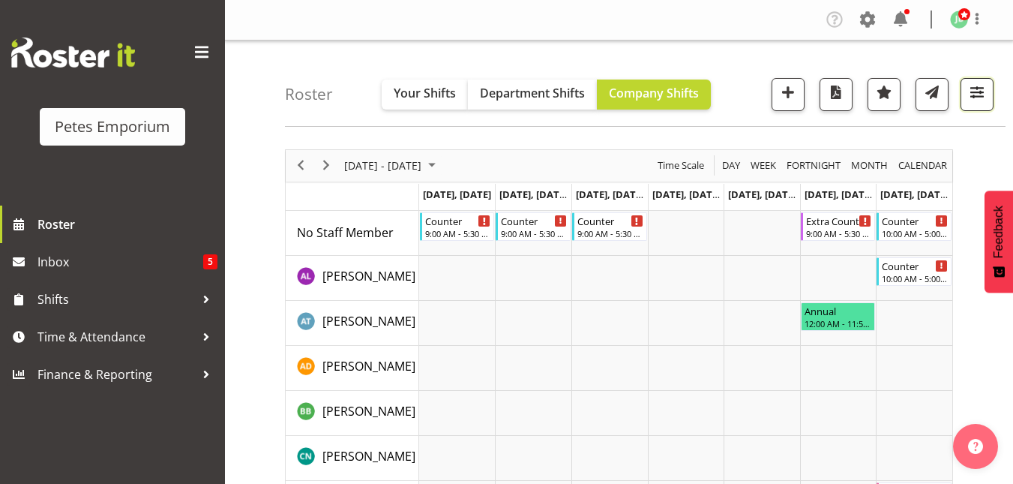
click at [977, 88] on span "button" at bounding box center [976, 91] width 19 height 19
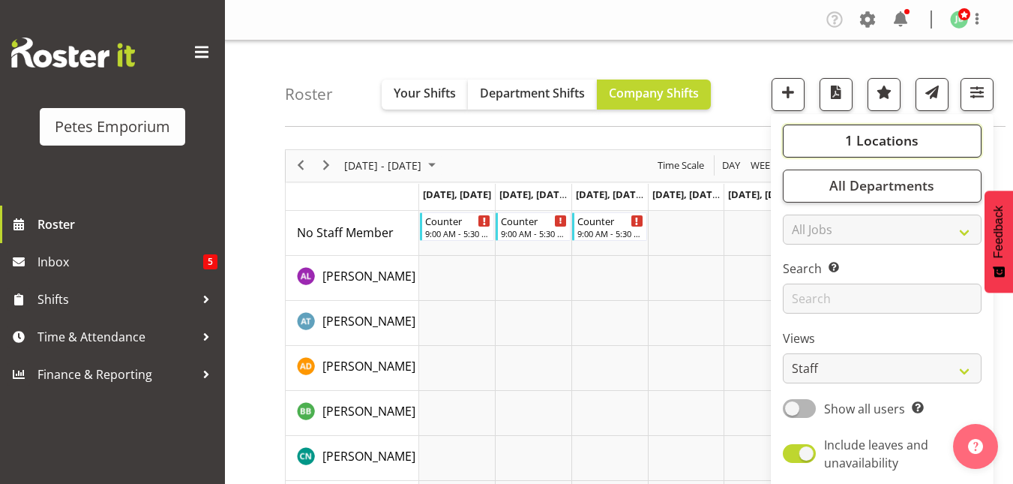
click at [909, 136] on span "1 Locations" at bounding box center [881, 140] width 73 height 18
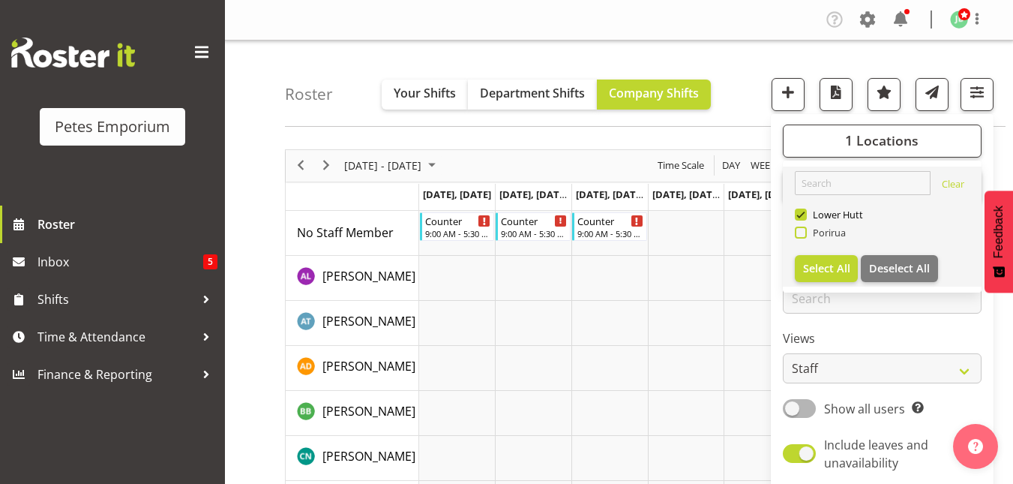
click at [804, 234] on span at bounding box center [801, 232] width 12 height 12
click at [804, 234] on input "Porirua" at bounding box center [800, 232] width 10 height 10
checkbox input "true"
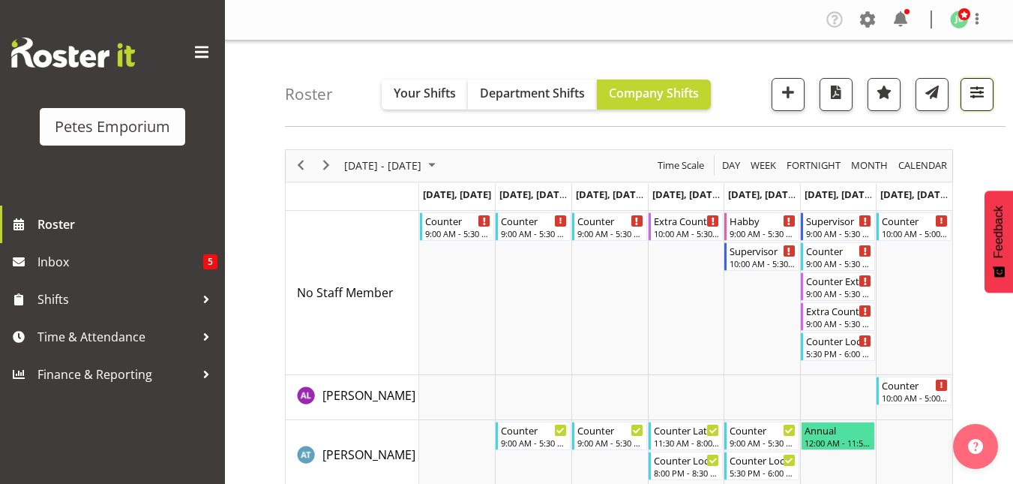
click at [988, 93] on button "button" at bounding box center [977, 94] width 33 height 33
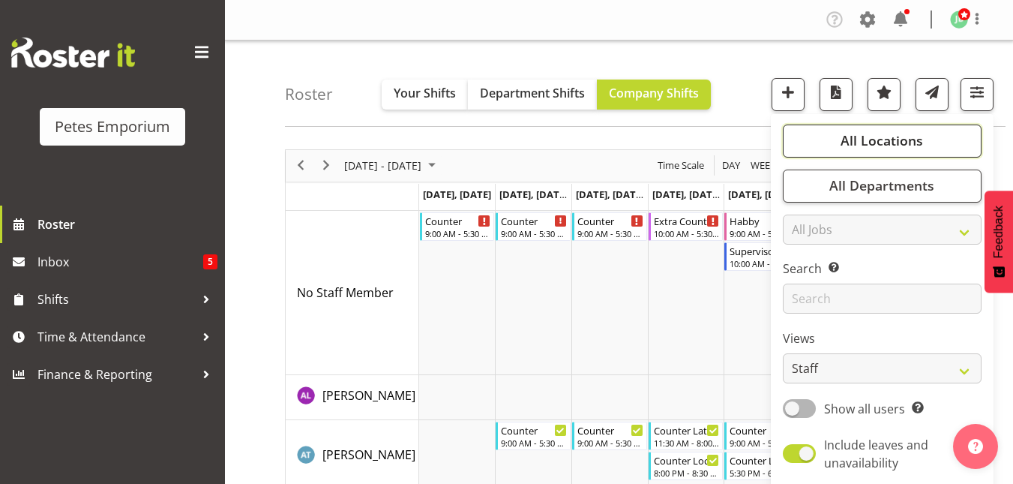
click at [853, 145] on span "All Locations" at bounding box center [882, 140] width 82 height 18
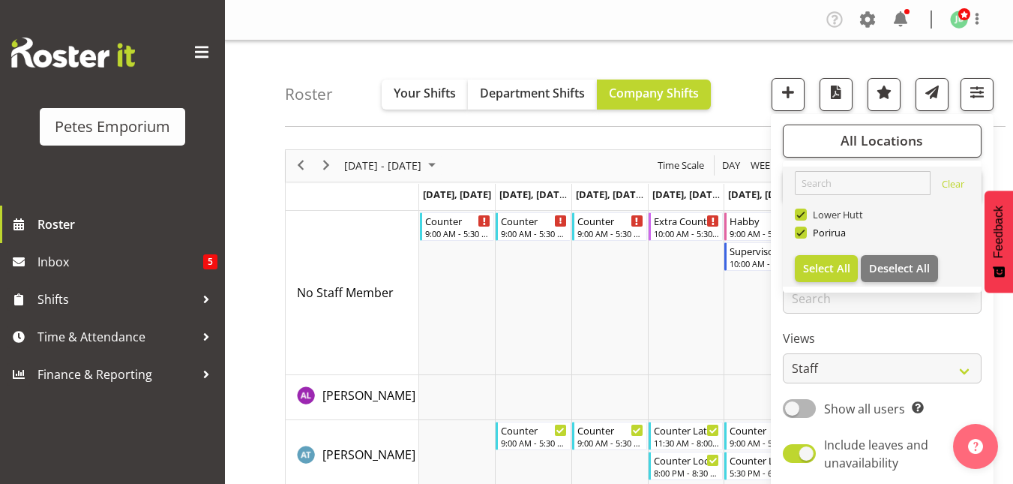
click at [798, 216] on span at bounding box center [801, 214] width 12 height 12
click at [798, 216] on input "Lower Hutt" at bounding box center [800, 214] width 10 height 10
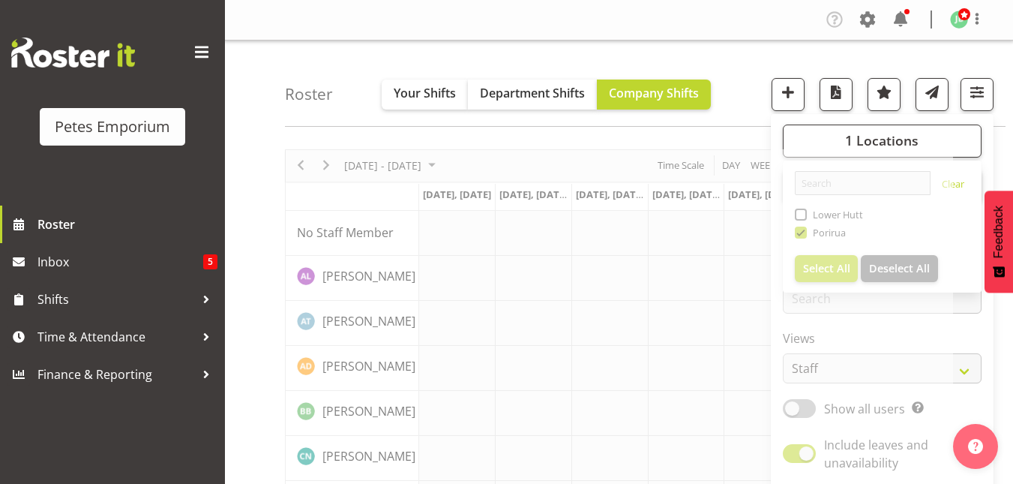
click at [748, 79] on div "Roster Your Shifts Department Shifts Company Shifts 1 Locations Clear [GEOGRAPH…" at bounding box center [645, 83] width 721 height 86
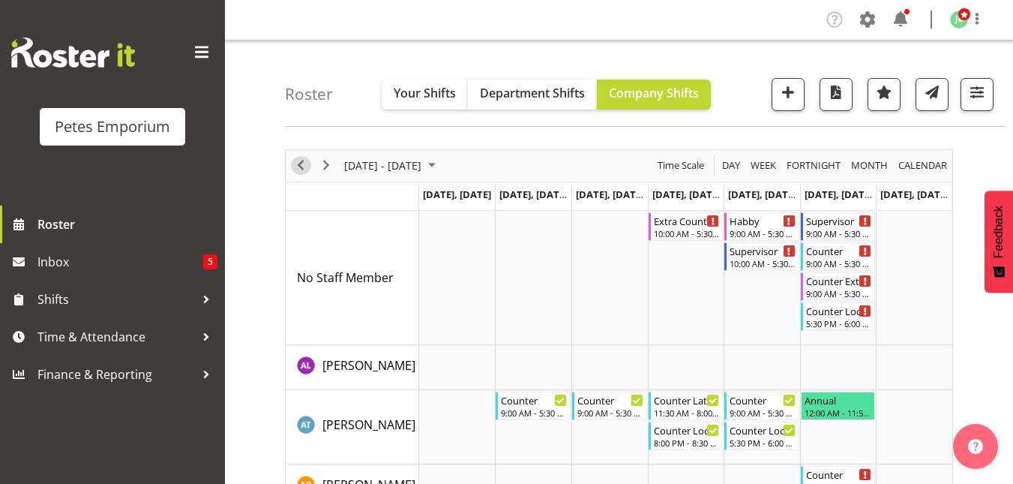
click at [301, 171] on span "Previous" at bounding box center [301, 165] width 18 height 19
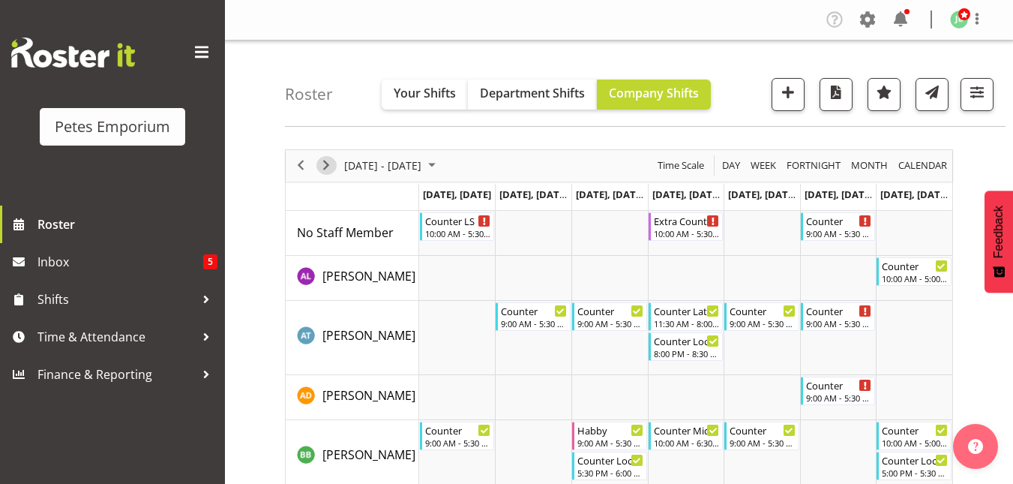
click at [326, 166] on span "Next" at bounding box center [326, 165] width 18 height 19
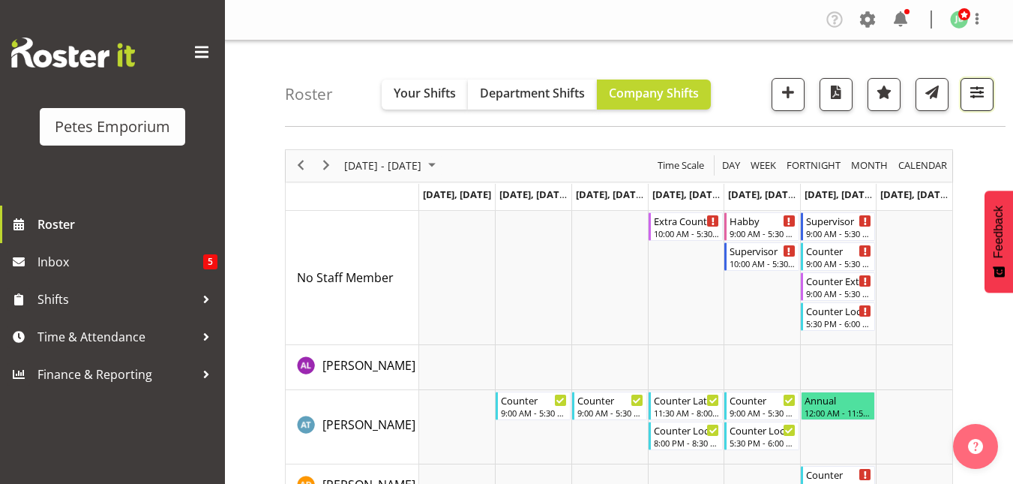
click at [978, 90] on span "button" at bounding box center [976, 91] width 19 height 19
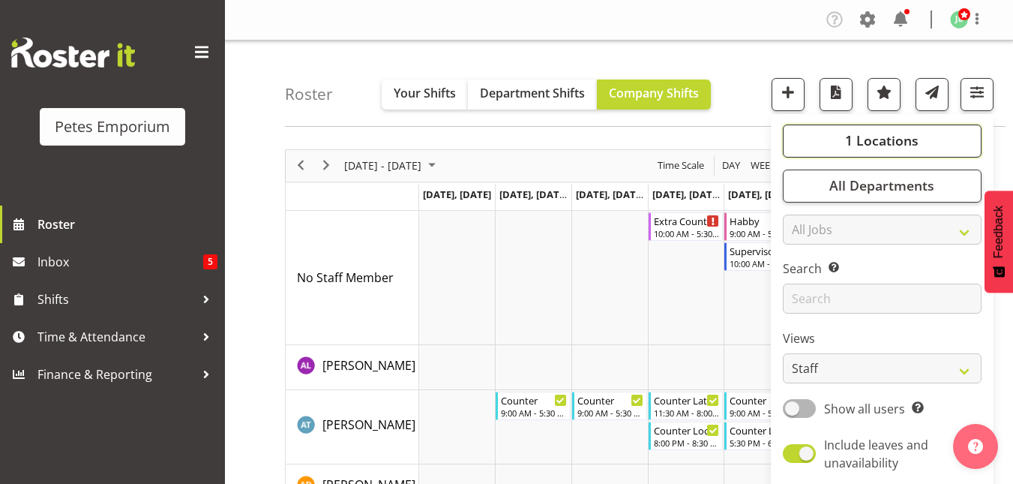
click at [888, 138] on span "1 Locations" at bounding box center [881, 140] width 73 height 18
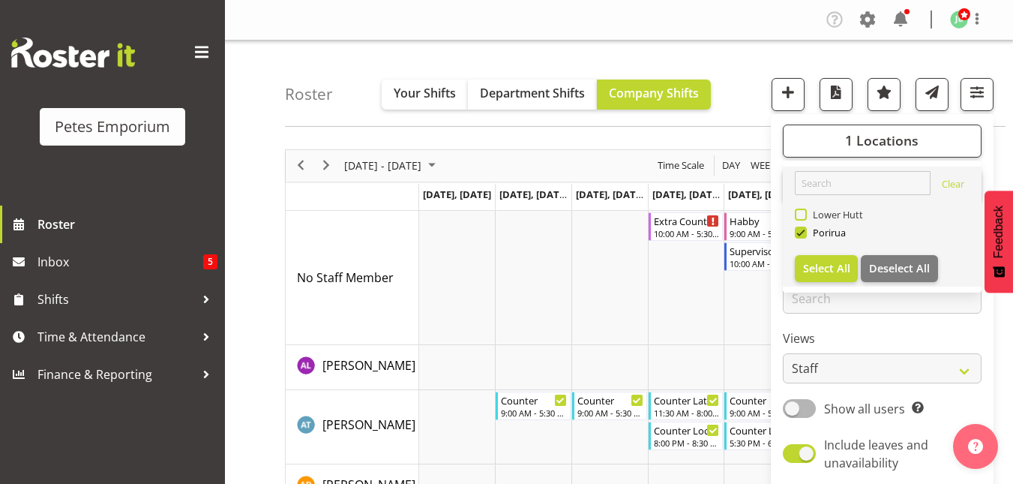
click at [805, 215] on span at bounding box center [801, 214] width 12 height 12
click at [805, 215] on input "Lower Hutt" at bounding box center [800, 214] width 10 height 10
checkbox input "true"
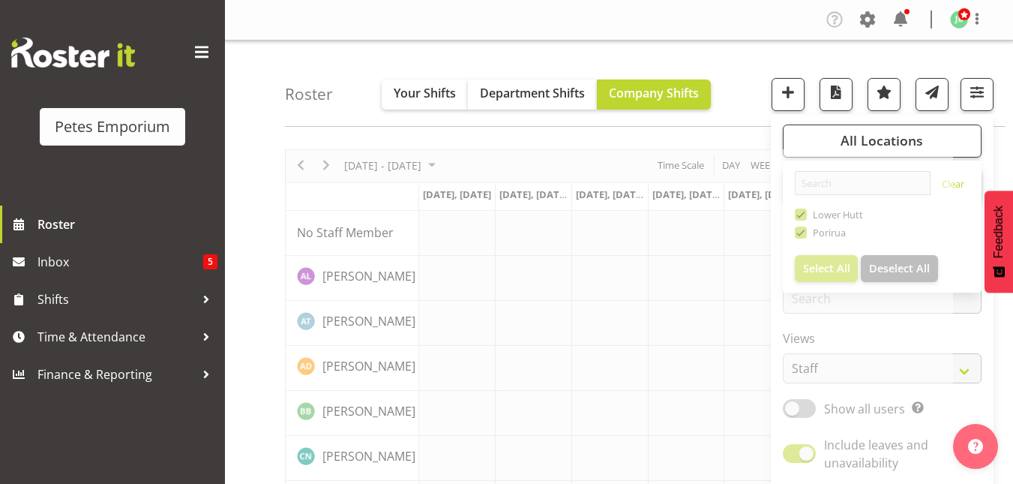
click at [742, 100] on div "Roster Your Shifts Department Shifts Company Shifts All Locations Clear [GEOGRA…" at bounding box center [645, 83] width 721 height 86
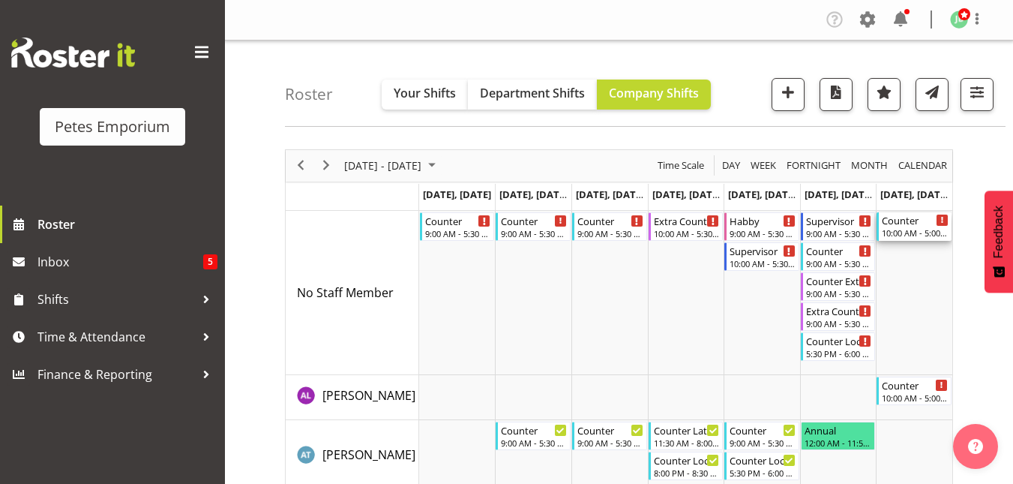
click at [924, 232] on div "10:00 AM - 5:00 PM" at bounding box center [915, 232] width 67 height 12
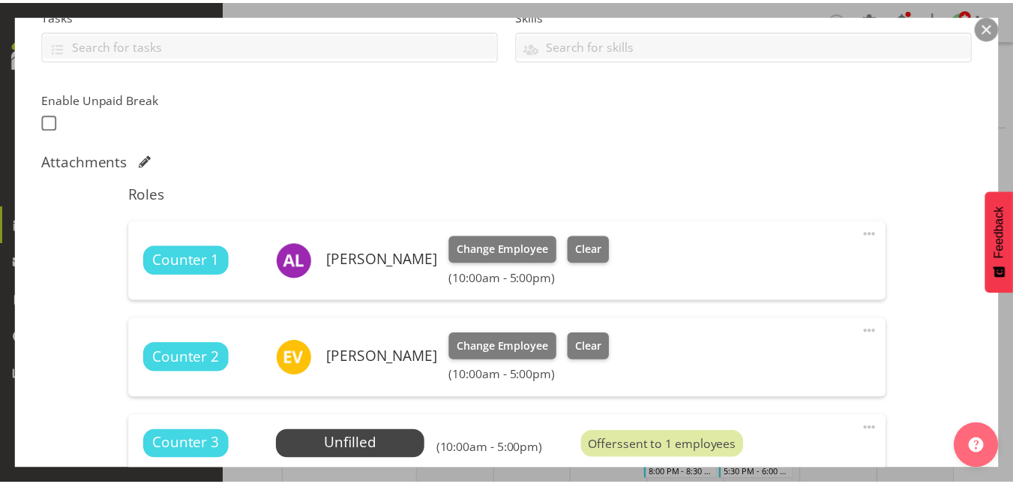
scroll to position [346, 0]
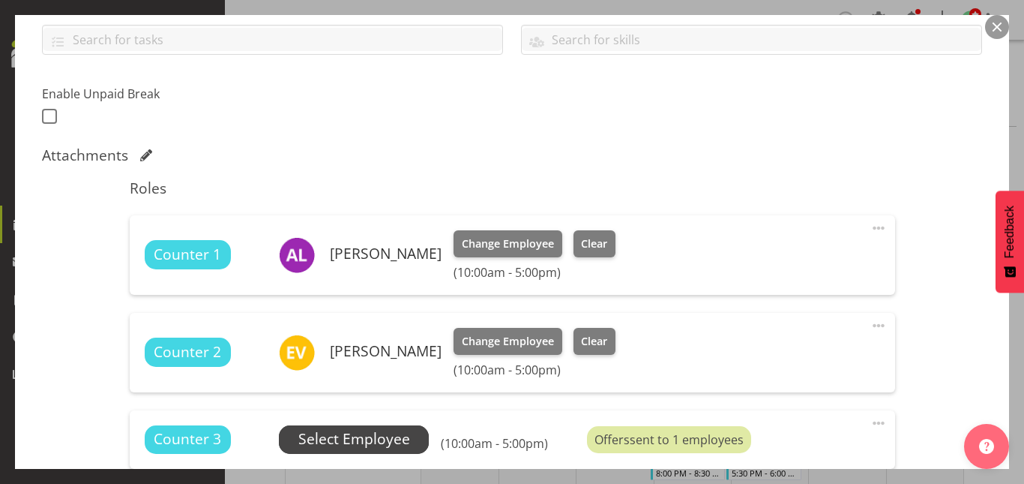
click at [355, 434] on span "Select Employee" at bounding box center [354, 439] width 112 height 22
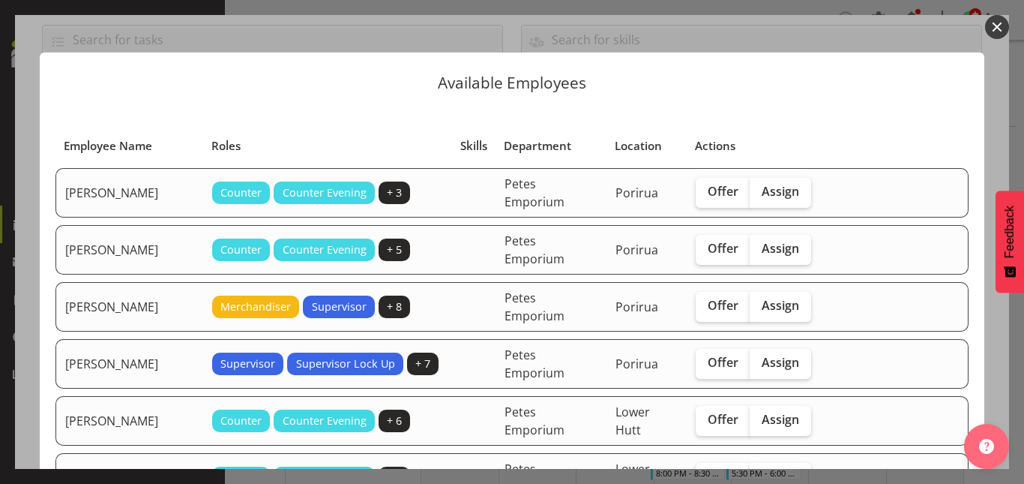
click at [1005, 25] on button "button" at bounding box center [997, 27] width 24 height 24
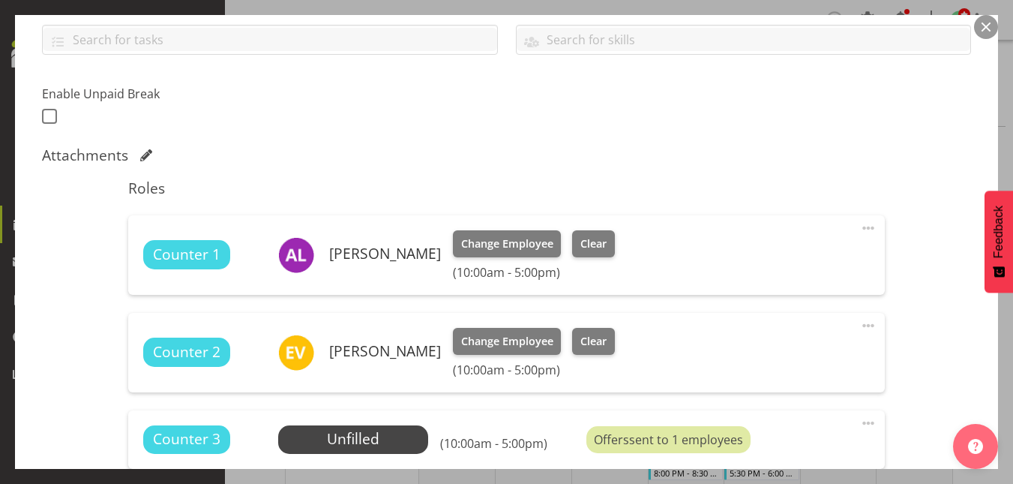
click at [983, 30] on button "button" at bounding box center [986, 27] width 24 height 24
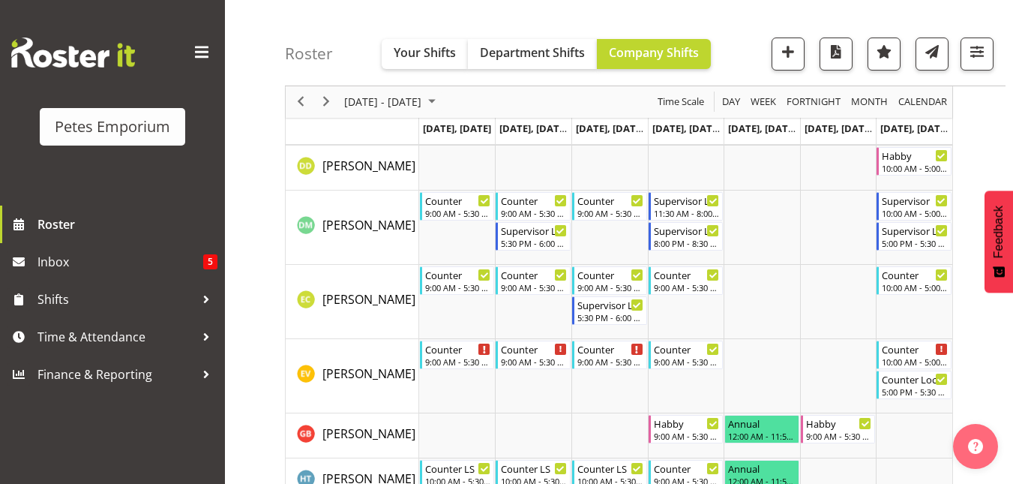
scroll to position [512, 0]
